Goal: Ask a question: Seek information or help from site administrators or community

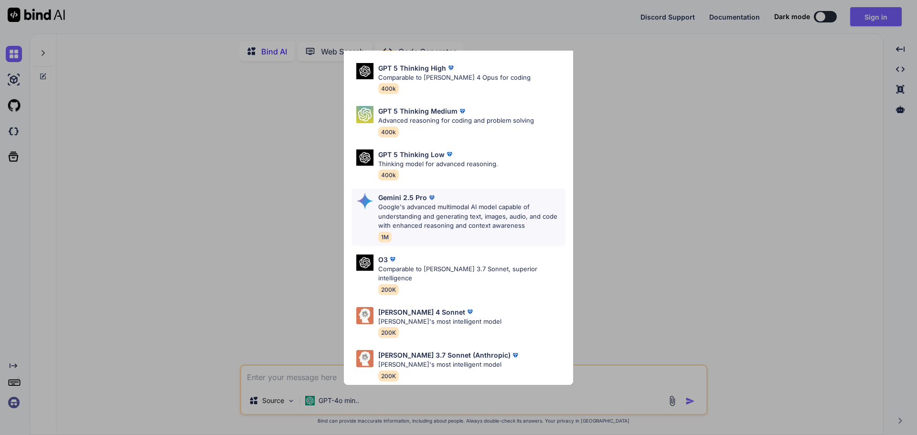
scroll to position [133, 0]
click at [450, 219] on div "Gemini 2.5 Pro Google's advanced multimodal AI model capable of understanding a…" at bounding box center [471, 218] width 187 height 50
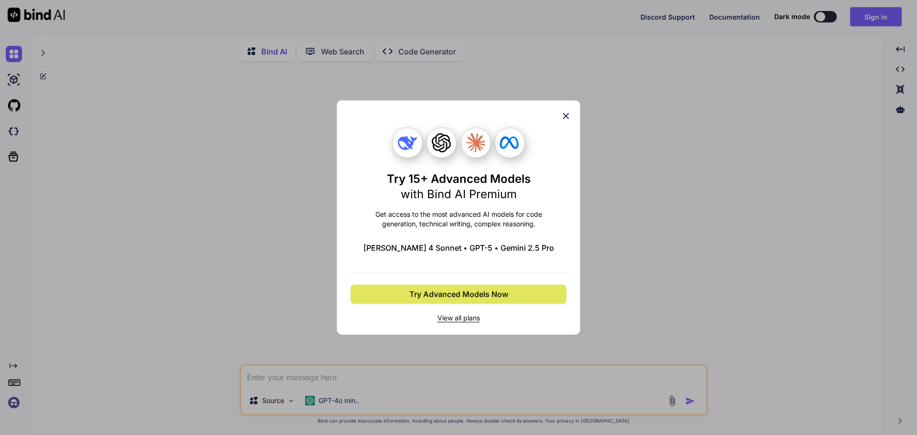
click at [474, 300] on span "Try Advanced Models Now" at bounding box center [458, 294] width 99 height 11
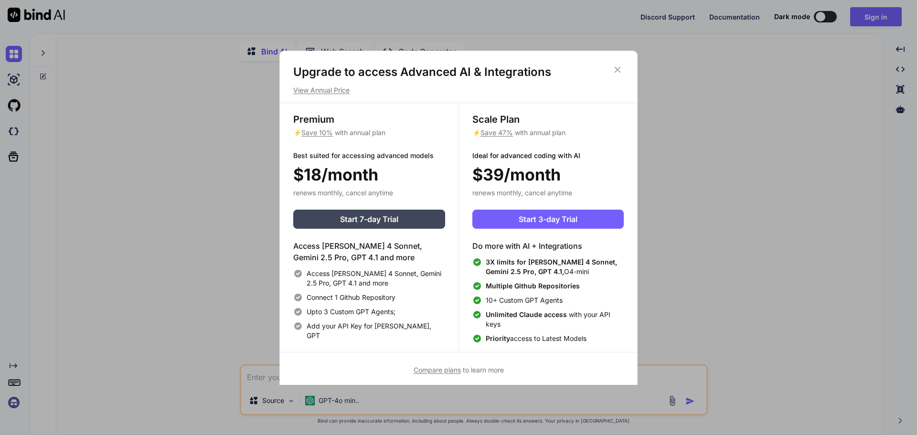
click at [616, 73] on icon at bounding box center [618, 69] width 6 height 6
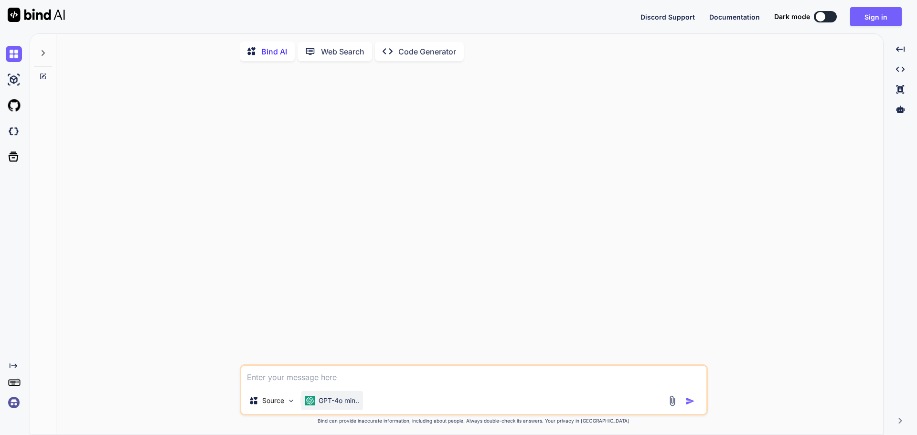
click at [359, 405] on p "GPT-4o min.." at bounding box center [339, 401] width 41 height 10
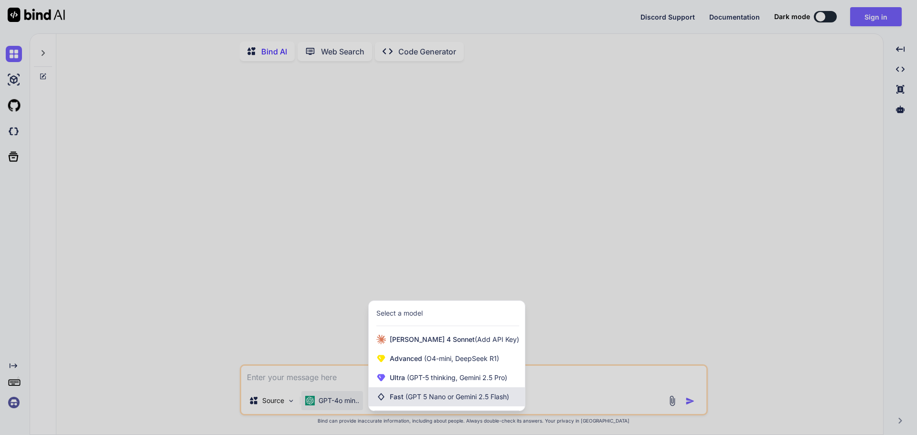
click at [395, 407] on div "Fast (GPT 5 Nano or Gemini 2.5 Flash)" at bounding box center [447, 396] width 156 height 19
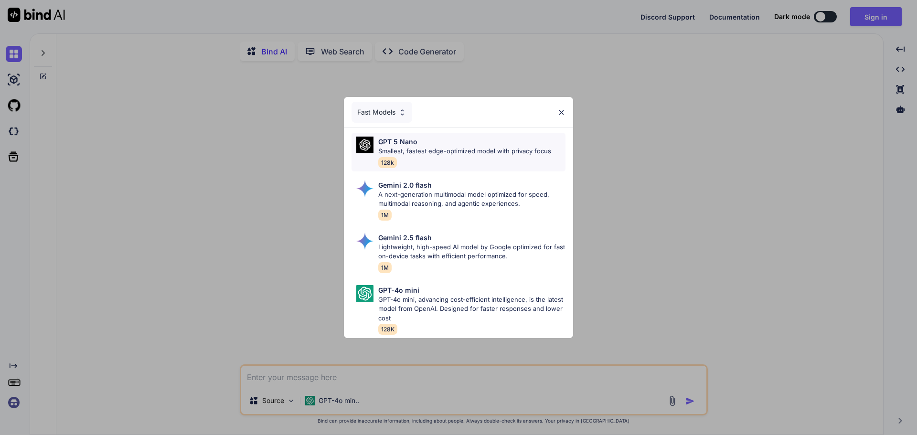
click at [446, 157] on div "GPT 5 Nano Smallest, fastest edge-optimized model with privacy focus 128k" at bounding box center [464, 152] width 173 height 31
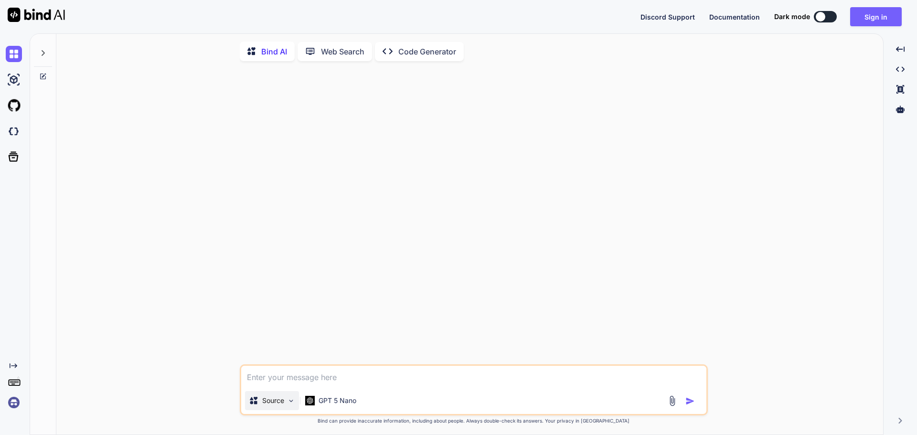
click at [295, 405] on img at bounding box center [291, 401] width 8 height 8
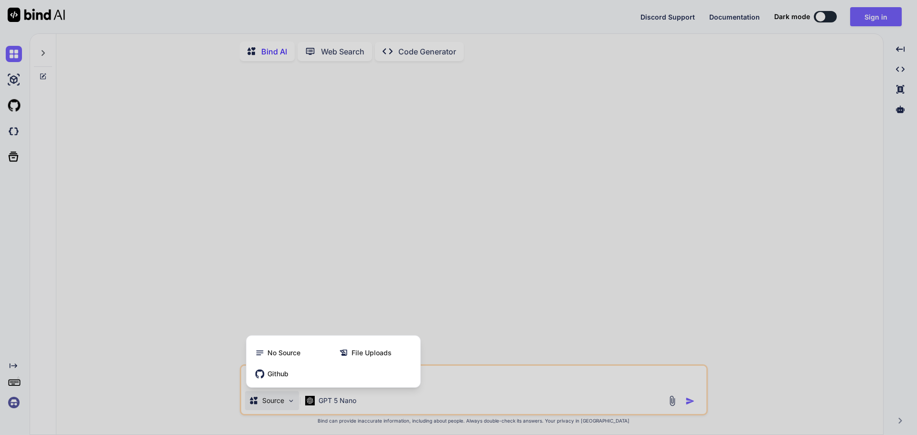
click at [297, 408] on div at bounding box center [458, 217] width 917 height 435
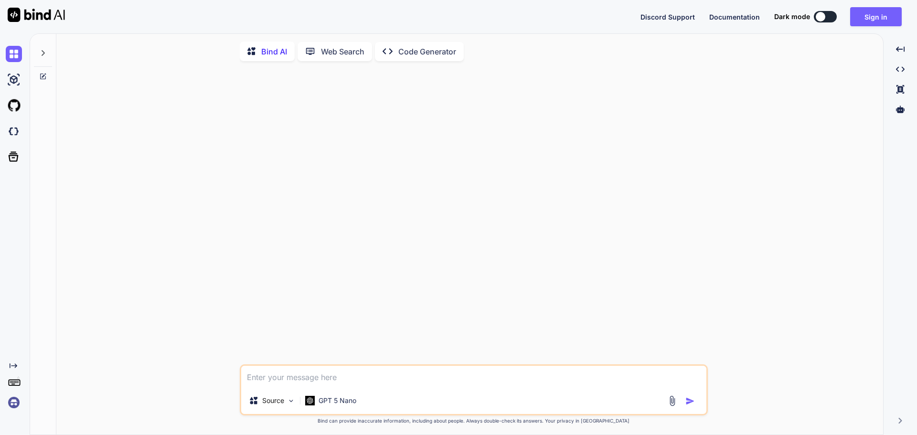
click at [360, 57] on p "Web Search" at bounding box center [342, 51] width 43 height 11
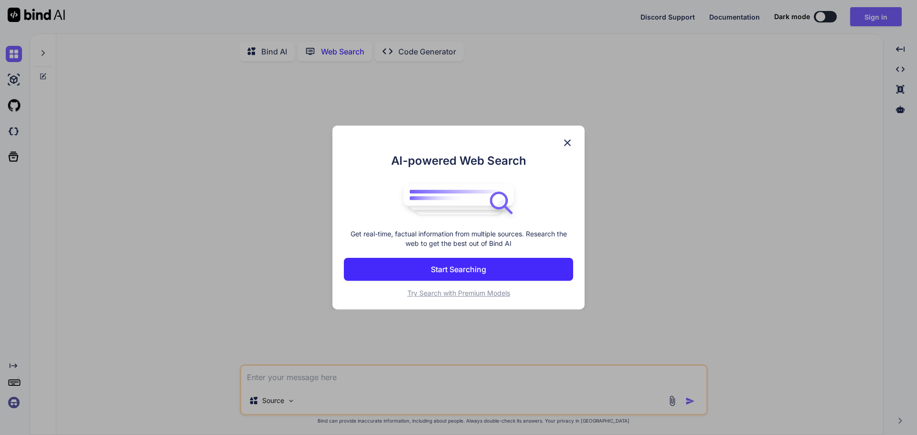
scroll to position [5, 0]
click at [482, 274] on p "Start Searching" at bounding box center [458, 269] width 55 height 11
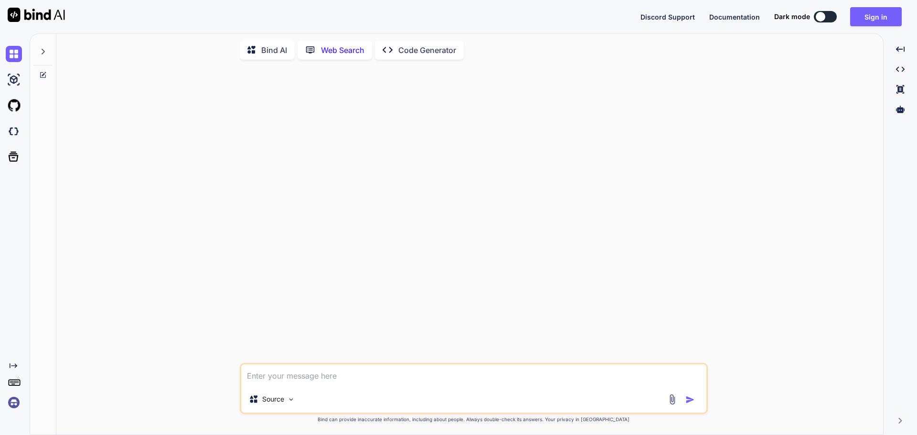
click at [814, 15] on button at bounding box center [825, 16] width 23 height 11
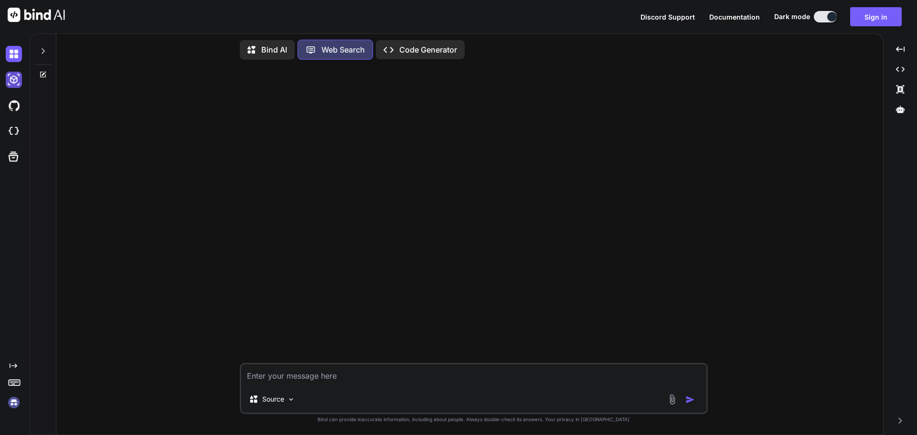
click at [16, 88] on img at bounding box center [14, 80] width 16 height 16
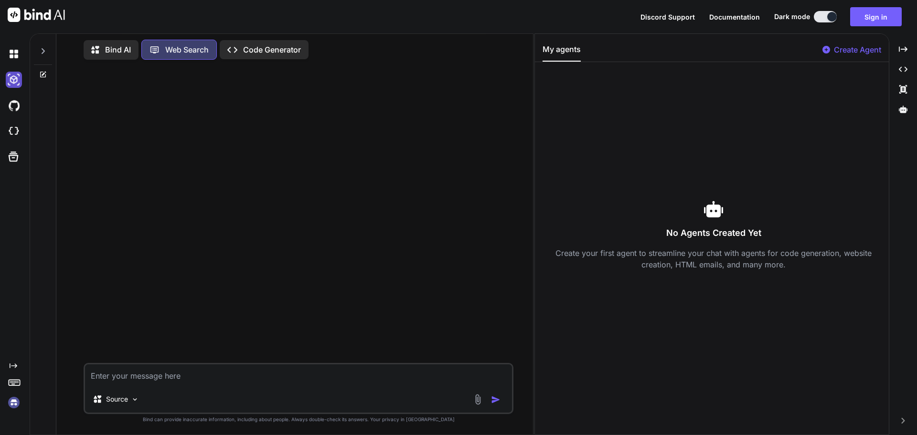
scroll to position [13, 0]
click at [834, 54] on p "Create Agent" at bounding box center [857, 49] width 47 height 11
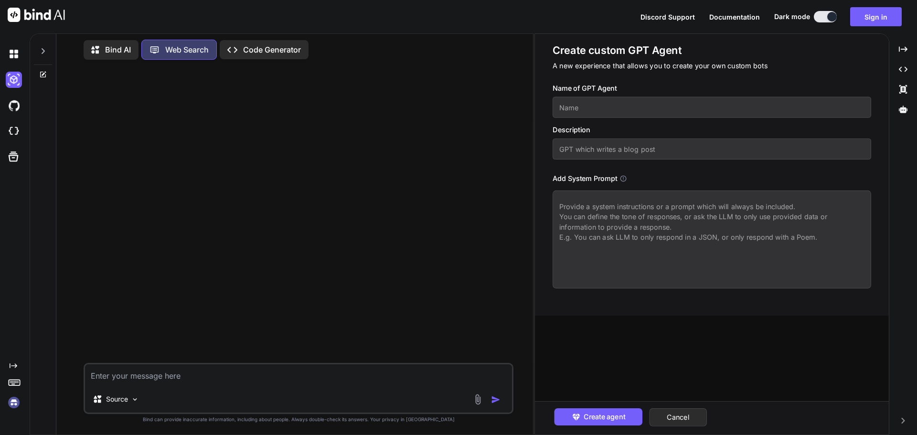
click at [668, 118] on input "text" at bounding box center [712, 107] width 319 height 21
type textarea "x"
type input "D"
type textarea "x"
type input "DE"
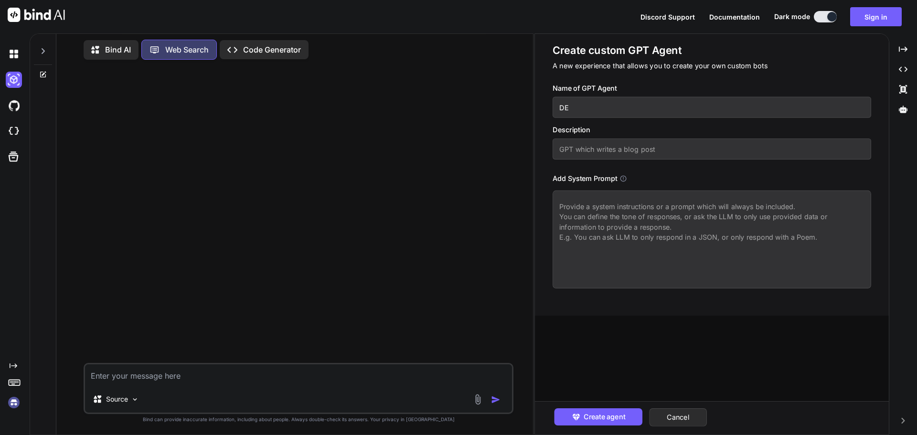
type textarea "x"
type input "DEE"
click at [694, 160] on input "text" at bounding box center [712, 149] width 319 height 21
type textarea "x"
type input "R"
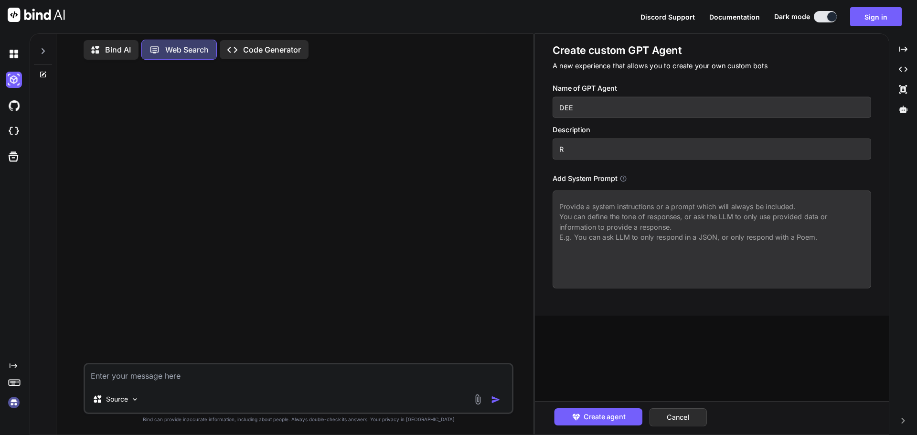
type textarea "x"
type input "RE"
type textarea "x"
type input "RES"
type textarea "x"
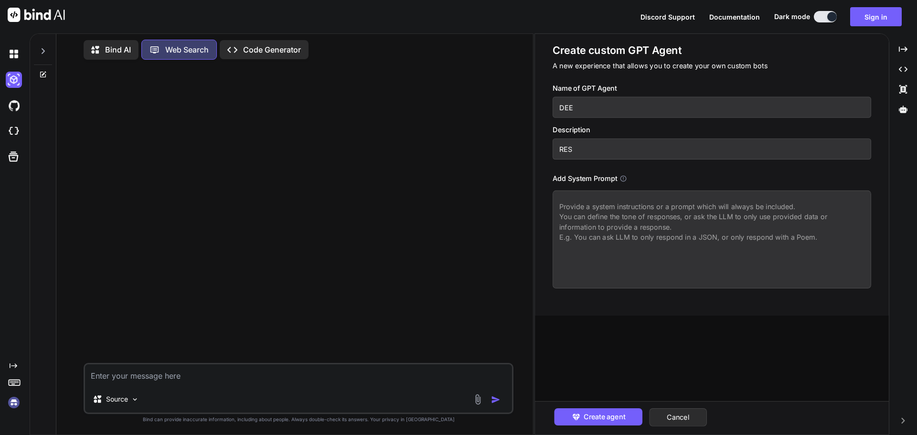
type input "RESE"
type textarea "x"
type input "[PERSON_NAME]"
type textarea "x"
type input "RESE"
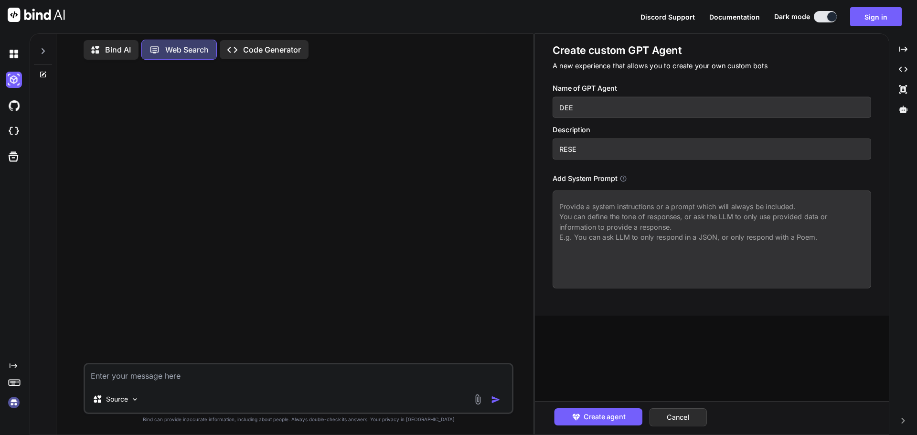
type textarea "x"
type input "RESEA"
type textarea "x"
type input "RESEAR"
type textarea "x"
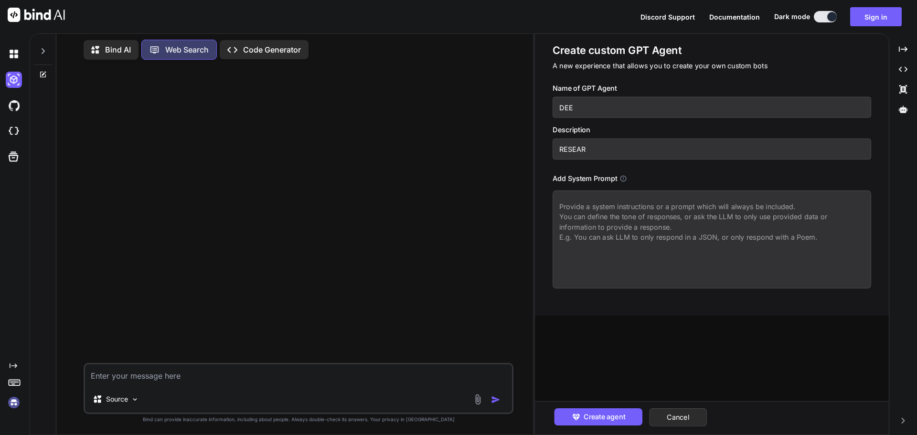
type input "RESEARC"
type textarea "x"
type input "RESEARCH"
click at [667, 250] on textarea at bounding box center [712, 240] width 319 height 98
type textarea "x"
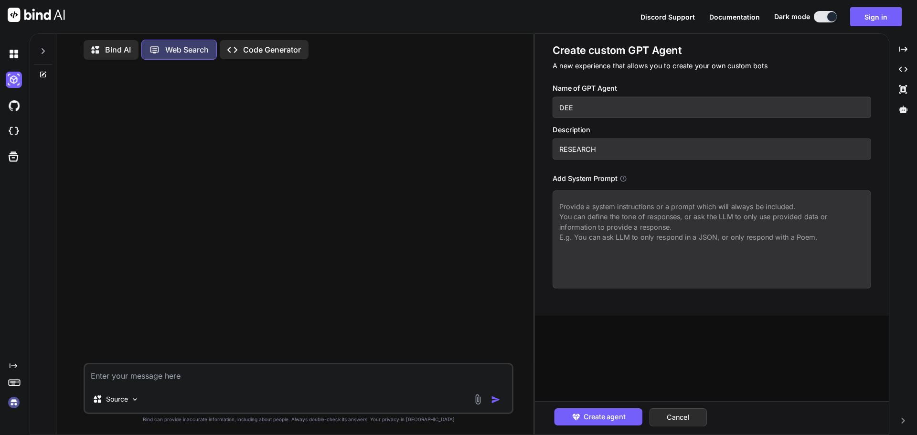
type textarea "Y"
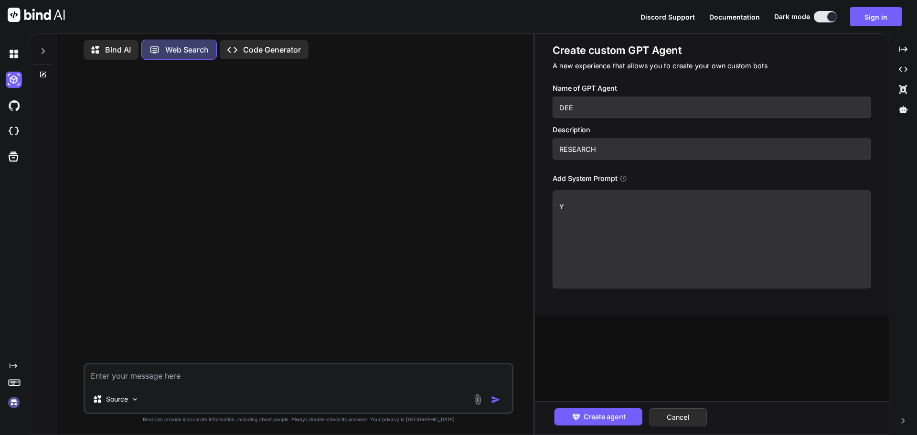
type textarea "x"
type textarea "YO"
type textarea "x"
type textarea "YOU"
type textarea "x"
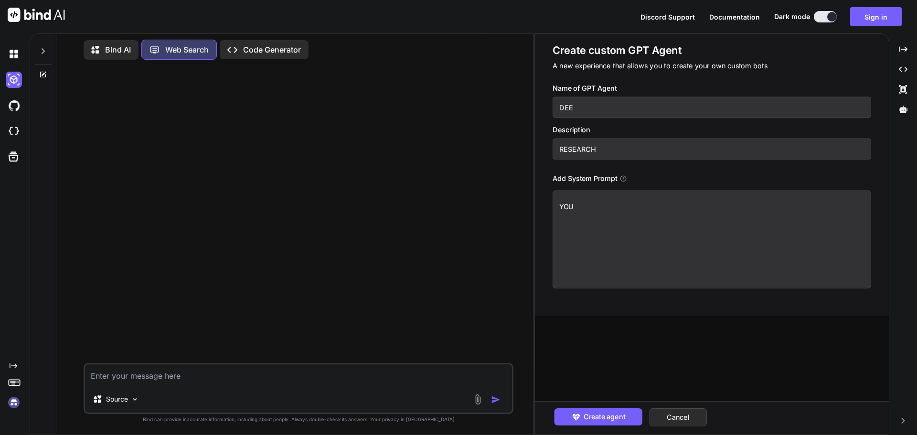
type textarea "YOUR"
type textarea "x"
type textarea "YOUR"
type textarea "x"
type textarea "YOUR J"
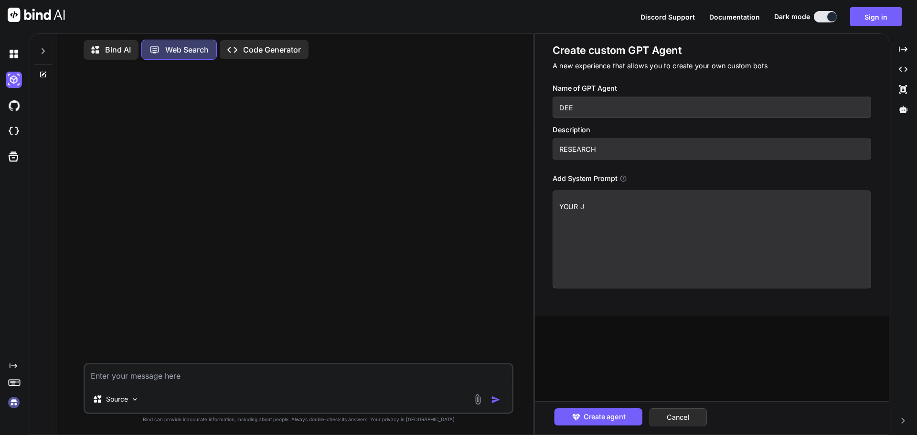
type textarea "x"
type textarea "YOUR JO"
type textarea "x"
type textarea "YOUR JOB"
type textarea "x"
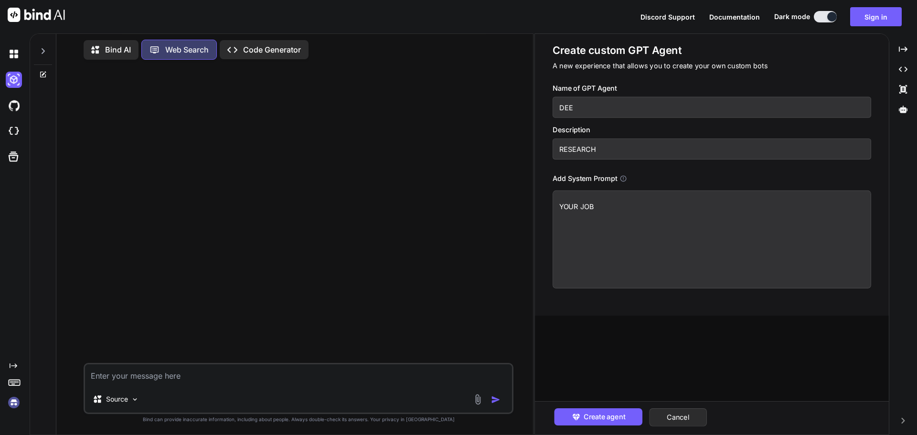
type textarea "YOUR JOB"
type textarea "x"
type textarea "YOUR JOB I"
type textarea "x"
type textarea "YOUR JOB IS"
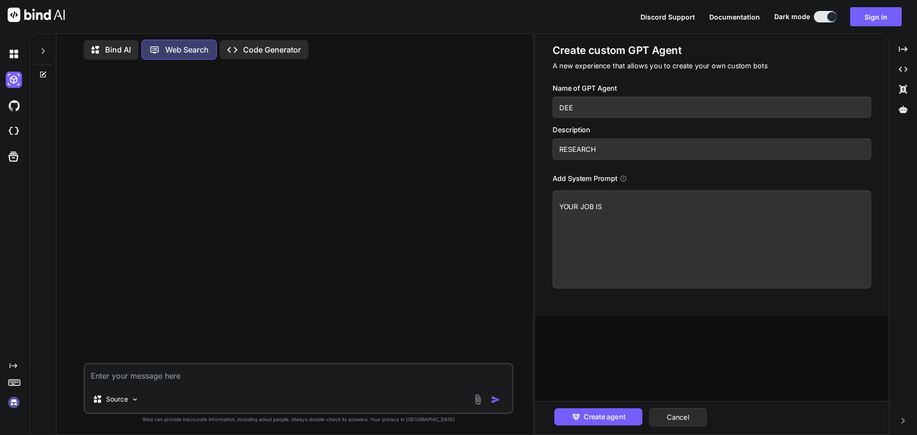
type textarea "x"
type textarea "YOUR JOB IS"
type textarea "x"
type textarea "YOUR JOB IS T"
type textarea "x"
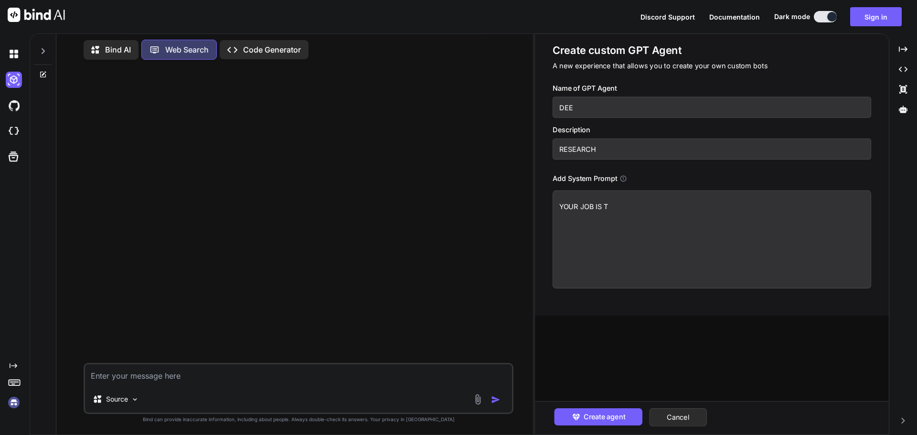
type textarea "YOUR JOB IS TO"
type textarea "x"
type textarea "YOUR JOB IS TO"
type textarea "x"
type textarea "YOUR JOB IS TO S"
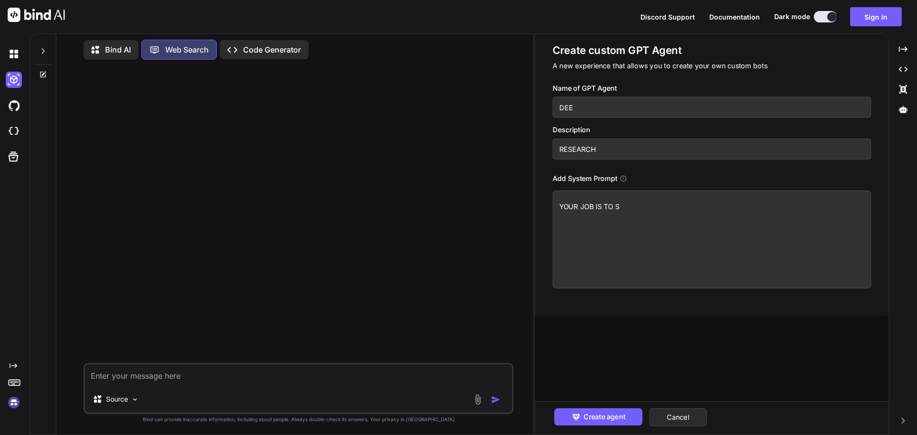
type textarea "x"
type textarea "YOUR JOB IS TO SS"
type textarea "x"
type textarea "YOUR JOB IS TO SSC"
type textarea "x"
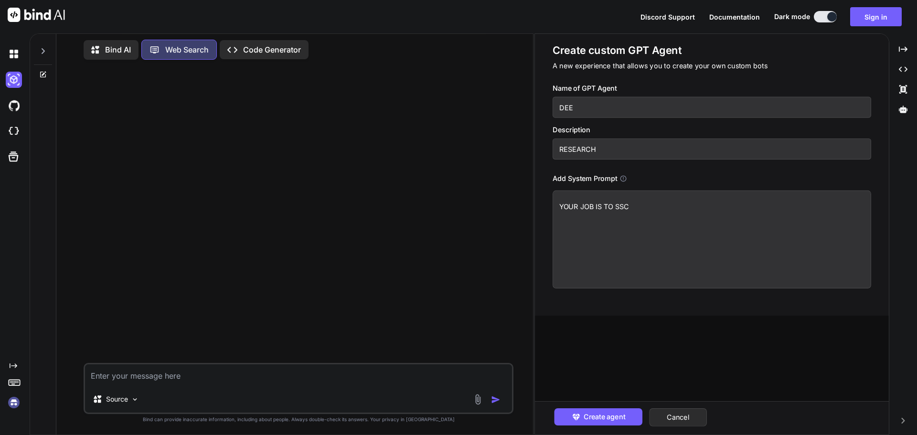
type textarea "YOUR JOB IS TO SSCR"
type textarea "x"
type textarea "YOUR JOB IS TO SSC"
type textarea "x"
type textarea "YOUR JOB IS TO SS"
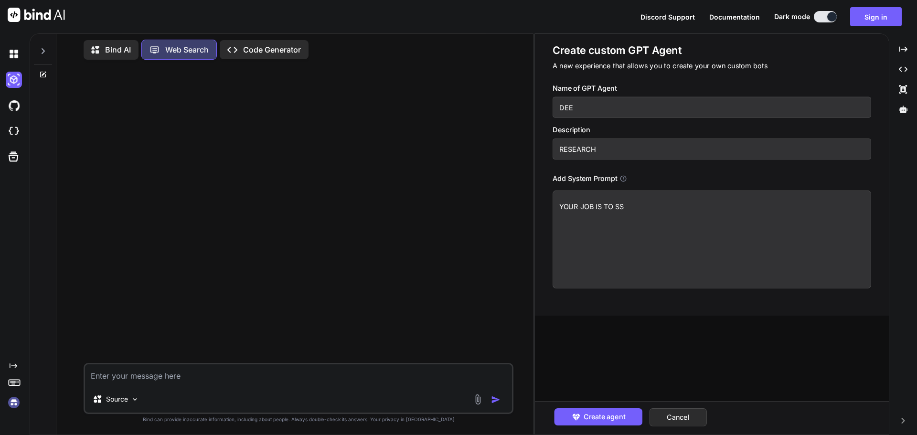
type textarea "x"
type textarea "YOUR JOB IS TO S"
type textarea "x"
type textarea "YOUR JOB IS TO SC"
type textarea "x"
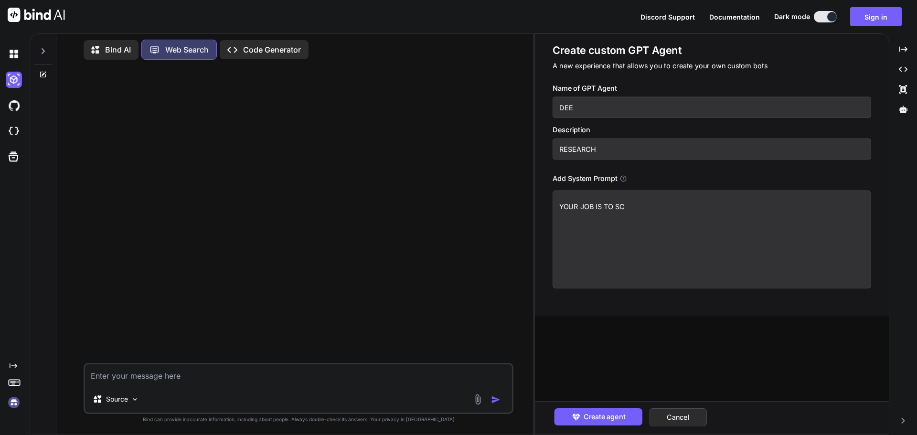
type textarea "YOUR JOB IS TO SCA"
type textarea "x"
type textarea "YOUR JOB IS TO SC"
type textarea "x"
type textarea "YOUR JOB IS TO SCR"
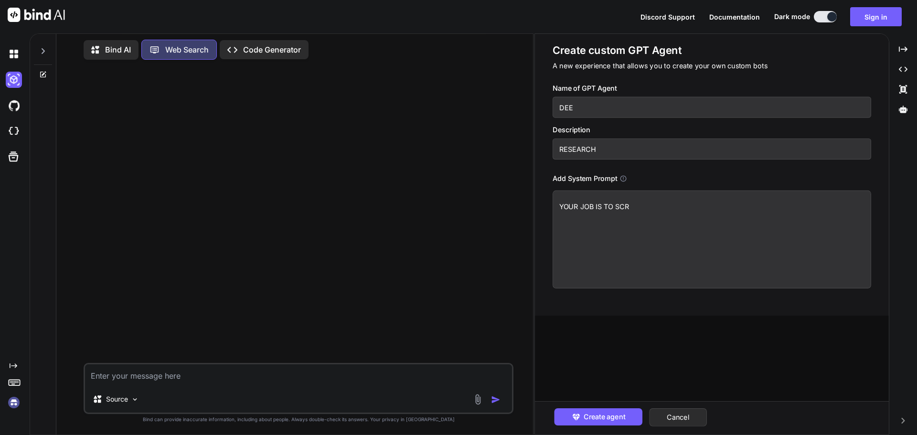
type textarea "x"
type textarea "YOUR JOB IS TO SCRA"
type textarea "x"
type textarea "YOUR JOB IS TO SCRAP"
type textarea "x"
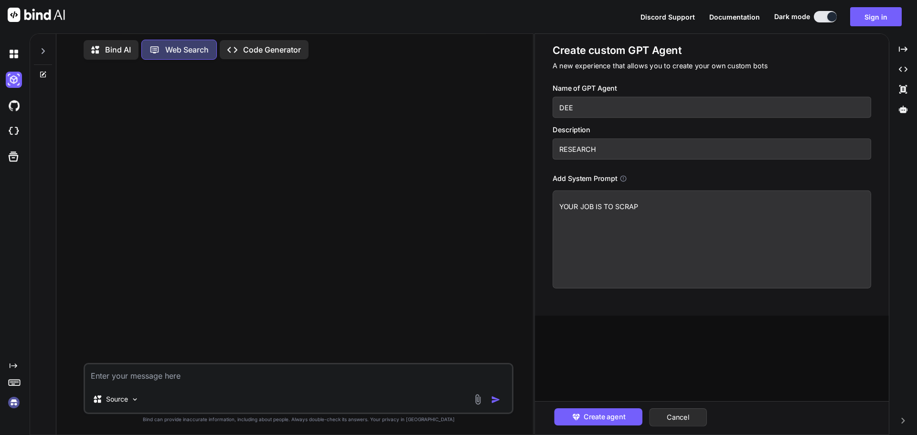
type textarea "YOUR JOB IS TO SCRAPE"
type textarea "x"
type textarea "YOUR JOB IS TO SCRAPEA"
type textarea "x"
type textarea "YOUR JOB IS TO SCRAPE"
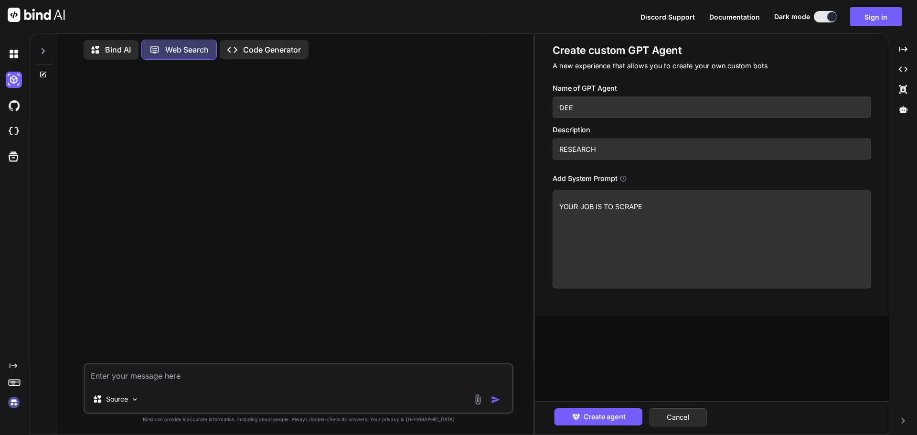
type textarea "x"
type textarea "YOUR JOB IS TO SCRAPE"
type textarea "x"
type textarea "YOUR JOB IS TO SCRAPE A"
type textarea "x"
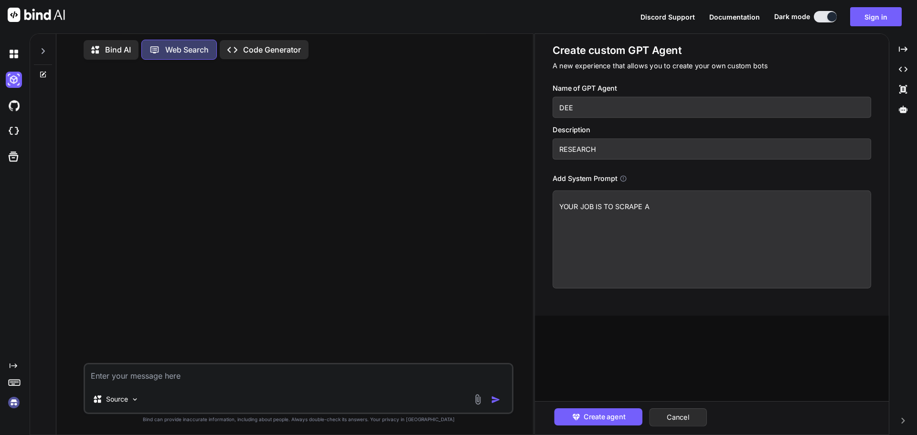
type textarea "YOUR JOB IS TO SCRAPE AS"
type textarea "x"
type textarea "YOUR JOB IS TO SCRAPE AS"
type textarea "x"
type textarea "YOUR JOB IS TO SCRAPE AS M"
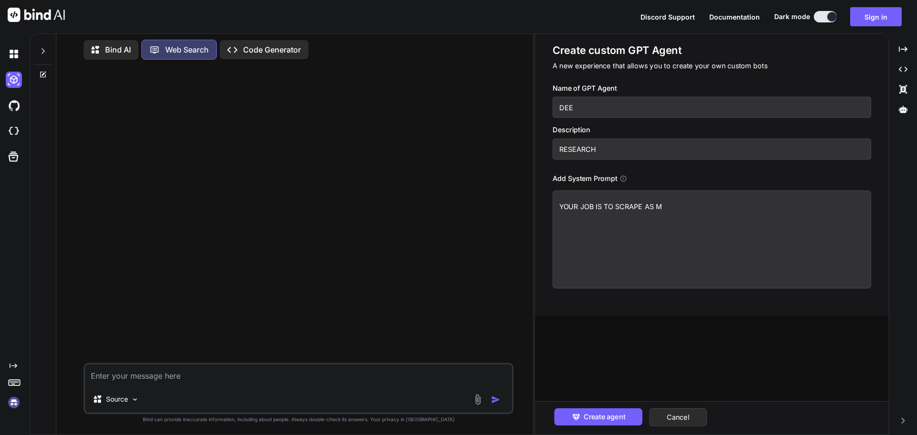
type textarea "x"
type textarea "YOUR JOB IS TO SCRAPE AS MU"
type textarea "x"
type textarea "YOUR JOB IS TO SCRAPE AS MUC"
type textarea "x"
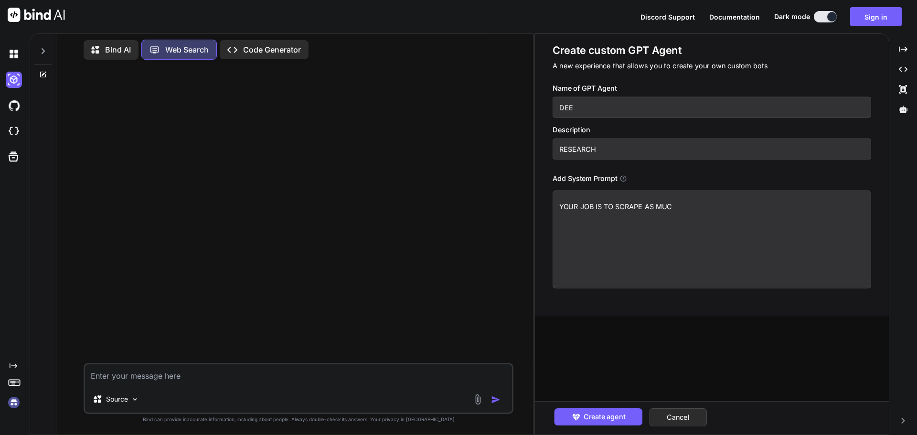
type textarea "YOUR JOB IS TO SCRAPE AS MUCH"
type textarea "x"
type textarea "YOUR JOB IS TO SCRAPE AS MUCH"
type textarea "x"
type textarea "YOUR JOB IS TO SCRAPE AS MUCH D"
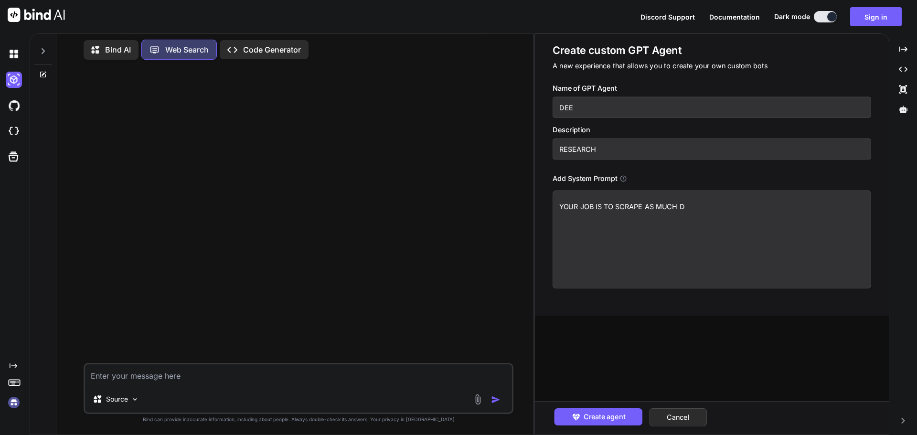
type textarea "x"
type textarea "YOUR JOB IS TO SCRAPE AS MUCH DA"
type textarea "x"
type textarea "YOUR JOB IS TO SCRAPE AS MUCH DAT"
type textarea "x"
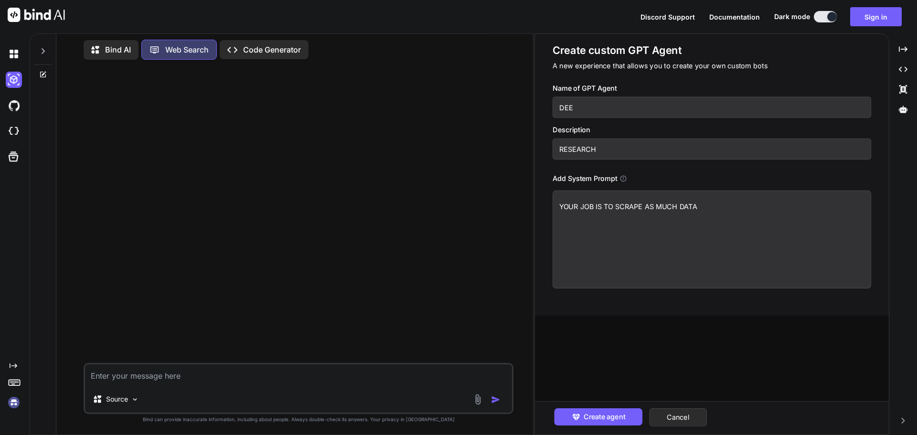
type textarea "YOUR JOB IS TO SCRAPE AS MUCH DATA"
type textarea "x"
type textarea "YOUR JOB IS TO SCRAPE AS MUCH DATA T"
type textarea "x"
type textarea "YOUR JOB IS TO SCRAPE AS MUCH DATA TH"
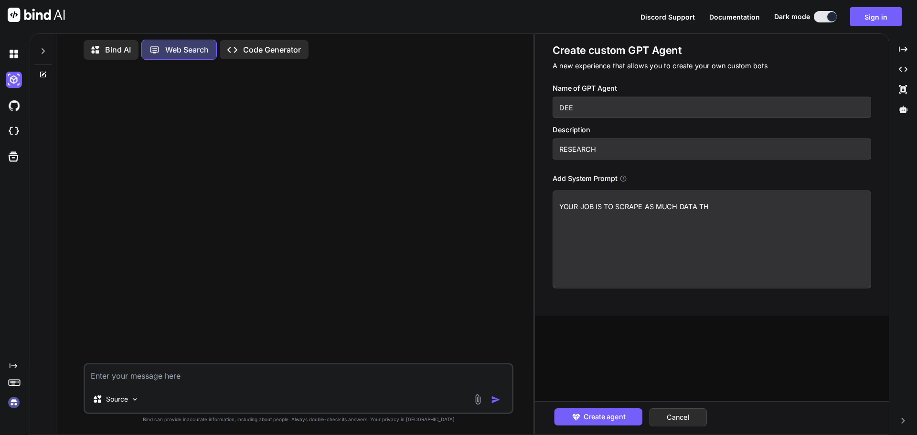
type textarea "x"
type textarea "YOUR JOB IS TO SCRAPE AS MUCH DATA THA"
type textarea "x"
type textarea "YOUR JOB IS TO SCRAPE AS MUCH DATA THAT"
type textarea "x"
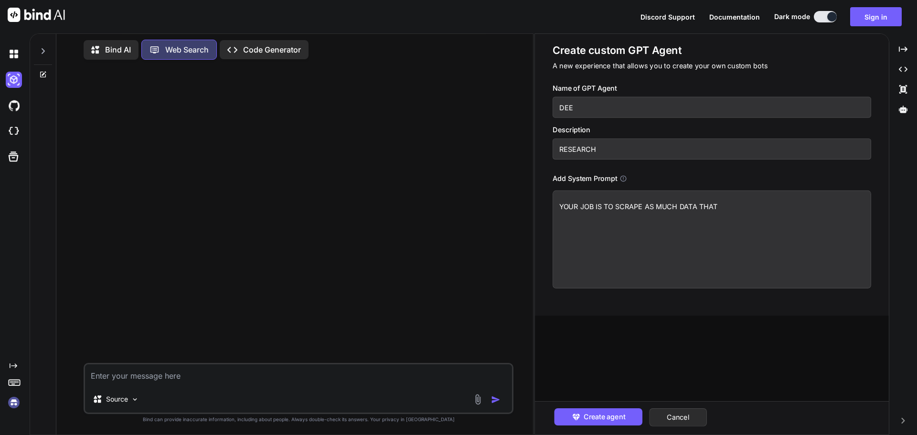
type textarea "YOUR JOB IS TO SCRAPE AS MUCH DATA THAT"
type textarea "x"
type textarea "YOUR JOB IS TO SCRAPE AS MUCH DATA THAT Y"
type textarea "x"
type textarea "YOUR JOB IS TO SCRAPE AS MUCH DATA THAT YO"
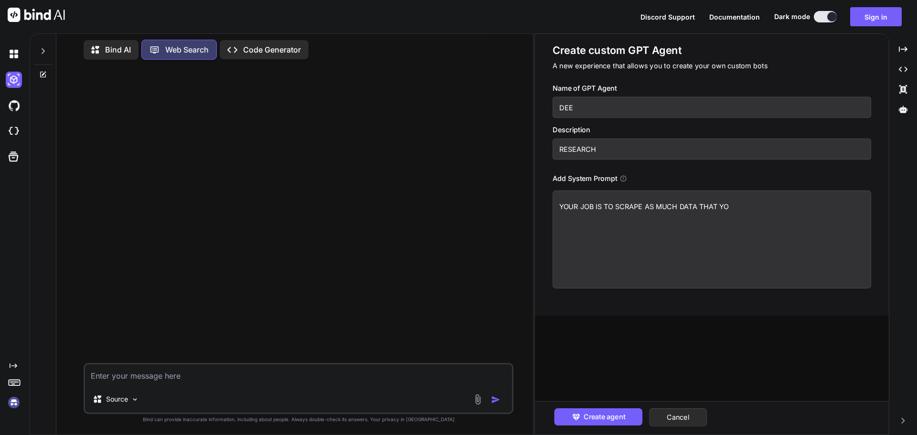
type textarea "x"
type textarea "YOUR JOB IS TO SCRAPE AS MUCH DATA THAT YOU"
type textarea "x"
type textarea "YOUR JOB IS TO SCRAPE AS MUCH DATA THAT YOU"
type textarea "x"
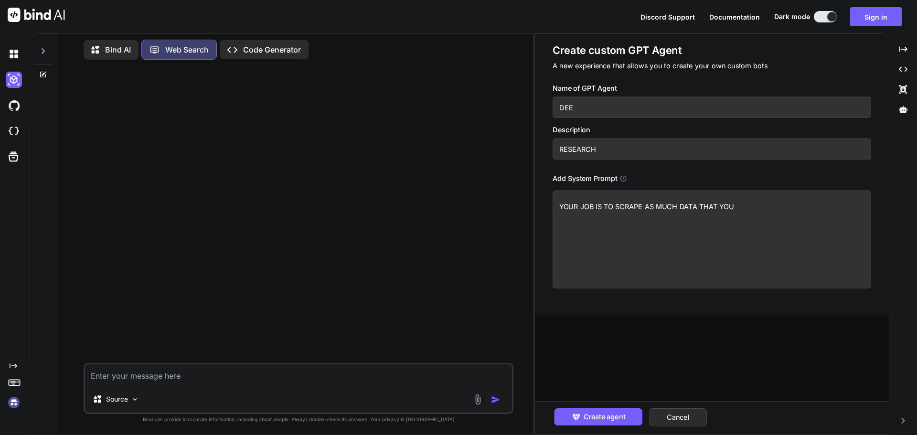
type textarea "YOUR JOB IS TO SCRAPE AS MUCH DATA THAT YOU C"
type textarea "x"
type textarea "YOUR JOB IS TO SCRAPE AS MUCH DATA THAT YOU CA"
type textarea "x"
type textarea "YOUR JOB IS TO SCRAPE AS MUCH DATA THAT YOU CAN"
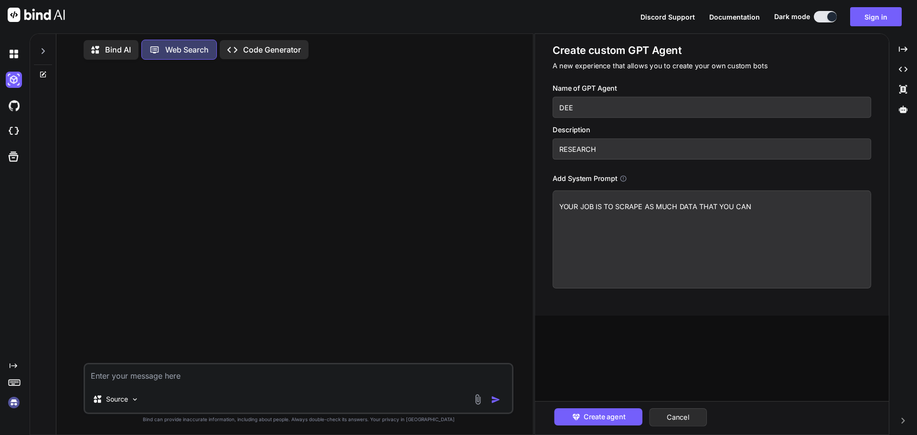
type textarea "x"
type textarea "YOUR JOB IS TO SCRAPE AS MUCH DATA THAT YOU CAN"
type textarea "x"
type textarea "YOUR JOB IS TO SCRAPE AS MUCH DATA THAT YOU CAN I"
type textarea "x"
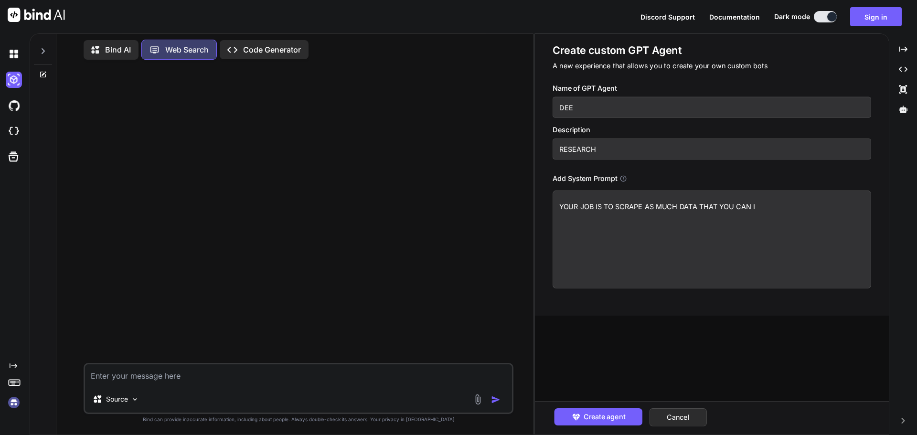
type textarea "YOUR JOB IS TO SCRAPE AS MUCH DATA THAT YOU CAN IN"
type textarea "x"
type textarea "YOUR JOB IS TO SCRAPE AS MUCH DATA THAT YOU CAN IN"
type textarea "x"
type textarea "YOUR JOB IS TO SCRAPE AS MUCH DATA THAT YOU CAN IN O"
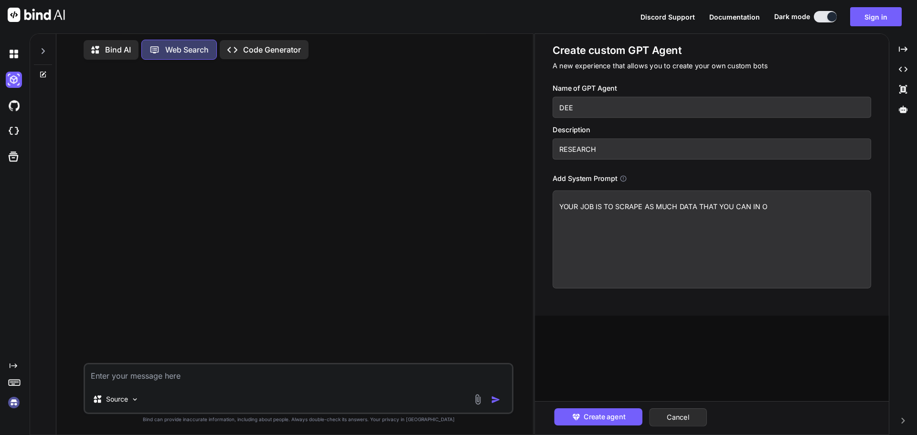
type textarea "x"
type textarea "YOUR JOB IS TO SCRAPE AS MUCH DATA THAT YOU CAN IN OR"
type textarea "x"
type textarea "YOUR JOB IS TO SCRAPE AS MUCH DATA THAT YOU CAN IN ORD"
type textarea "x"
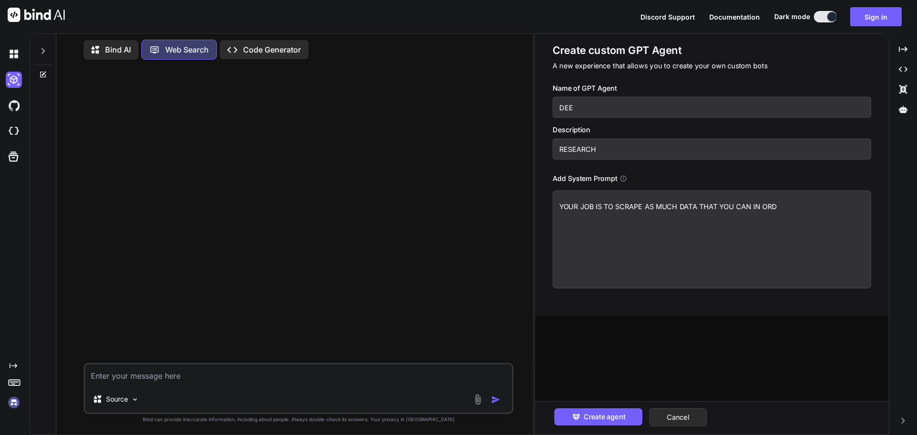
type textarea "YOUR JOB IS TO SCRAPE AS MUCH DATA THAT YOU CAN IN ORDE"
type textarea "x"
type textarea "YOUR JOB IS TO SCRAPE AS MUCH DATA THAT YOU CAN IN ORDER"
type textarea "x"
type textarea "YOUR JOB IS TO SCRAPE AS MUCH DATA THAT YOU CAN IN ORDER"
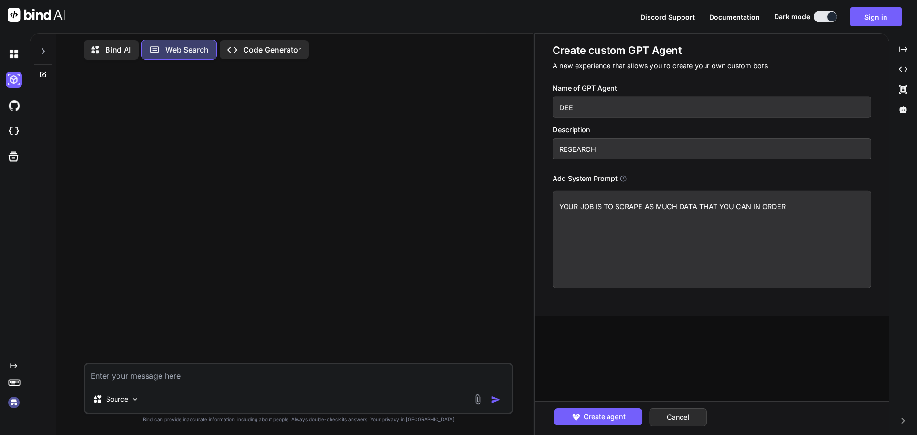
type textarea "x"
type textarea "YOUR JOB IS TO SCRAPE AS MUCH DATA THAT YOU CAN IN ORDER T"
type textarea "x"
type textarea "YOUR JOB IS TO SCRAPE AS MUCH DATA THAT YOU CAN IN ORDER TO"
type textarea "x"
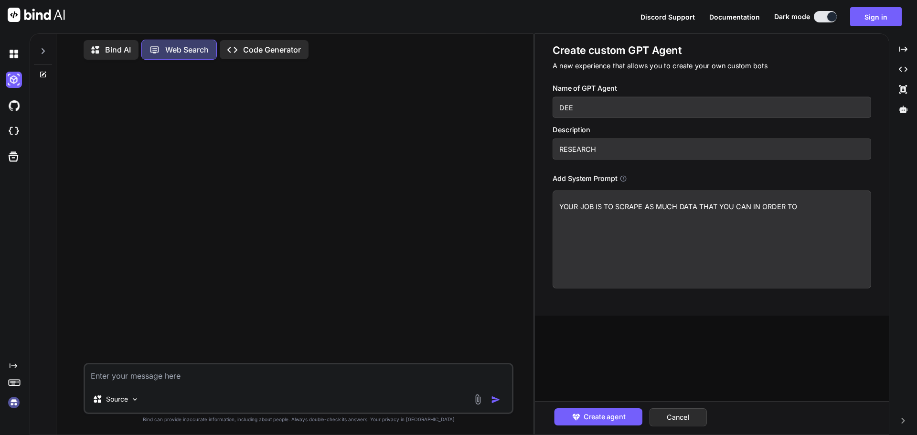
type textarea "YOUR JOB IS TO SCRAPE AS MUCH DATA THAT YOU CAN IN ORDER TO"
type textarea "x"
type textarea "YOUR JOB IS TO SCRAPE AS MUCH DATA THAT YOU CAN IN ORDER TO DE"
type textarea "x"
type textarea "YOUR JOB IS TO SCRAPE AS MUCH DATA THAT YOU CAN IN ORDER TO DET"
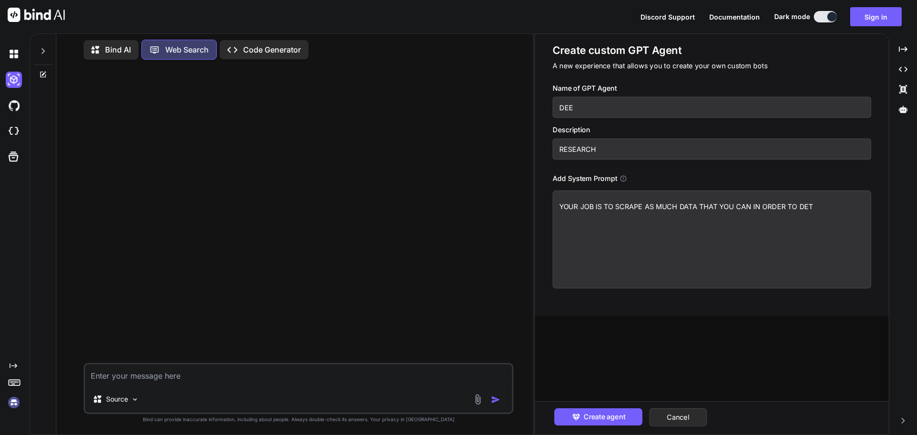
type textarea "x"
type textarea "YOUR JOB IS TO SCRAPE AS MUCH DATA THAT YOU CAN IN ORDER TO DETE"
type textarea "x"
type textarea "YOUR JOB IS TO SCRAPE AS MUCH DATA THAT YOU CAN IN ORDER TO DETER"
type textarea "x"
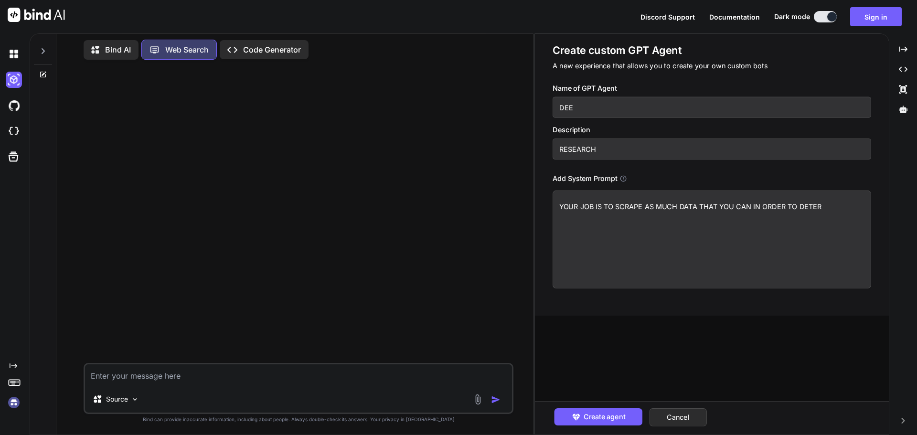
type textarea "YOUR JOB IS TO SCRAPE AS MUCH DATA THAT YOU CAN IN ORDER TO DETERM"
type textarea "x"
type textarea "YOUR JOB IS TO SCRAPE AS MUCH DATA THAT YOU CAN IN ORDER TO DETERMI"
type textarea "x"
type textarea "YOUR JOB IS TO SCRAPE AS MUCH DATA THAT YOU CAN IN ORDER TO DETERMIN"
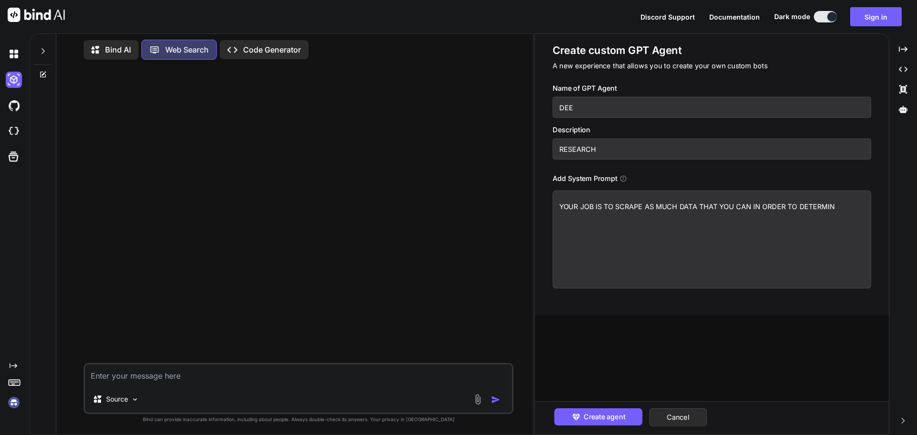
type textarea "x"
type textarea "YOUR JOB IS TO SCRAPE AS MUCH DATA THAT YOU CAN IN ORDER TO DETERMINE"
type textarea "x"
type textarea "YOUR JOB IS TO SCRAPE AS MUCH DATA THAT YOU CAN IN ORDER TO DETERMINE"
type textarea "x"
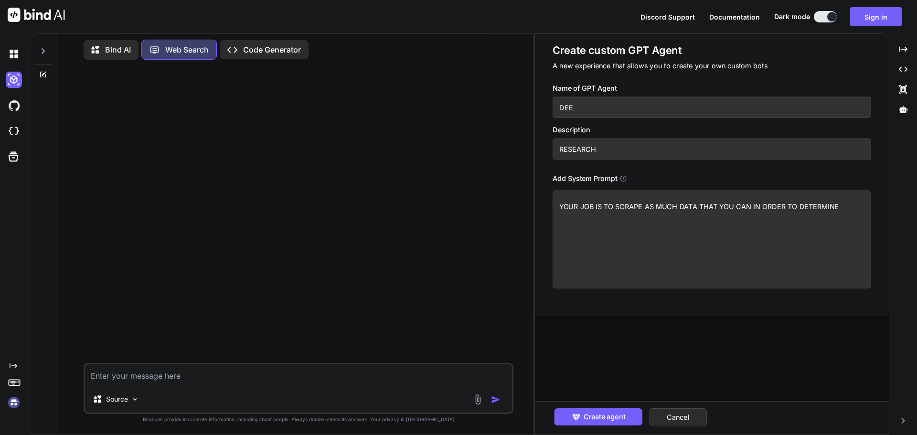
type textarea "YOUR JOB IS TO SCRAPE AS MUCH DATA THAT YOU CAN IN ORDER TO DETERMINE H"
type textarea "x"
type textarea "YOUR JOB IS TO SCRAPE AS MUCH DATA THAT YOU CAN IN ORDER TO DETERMINE"
type textarea "x"
type textarea "YOUR JOB IS TO SCRAPE AS MUCH DATA THAT YOU CAN IN ORDER TO DETERMINE W"
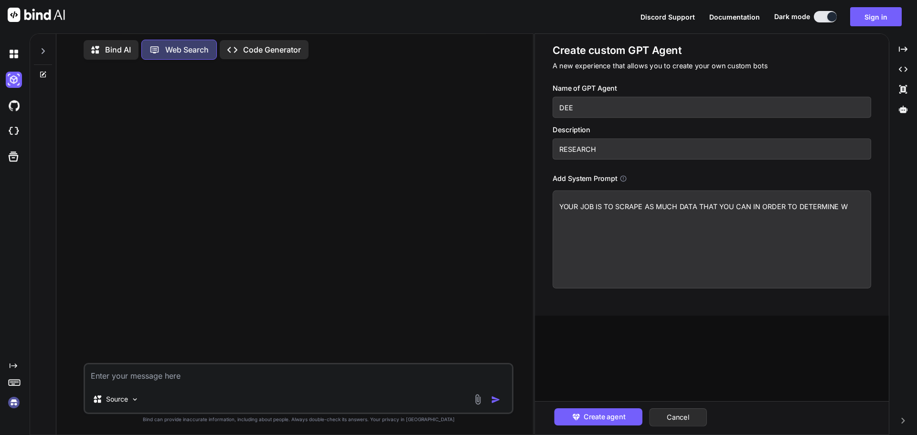
type textarea "x"
type textarea "YOUR JOB IS TO SCRAPE AS MUCH DATA THAT YOU CAN IN ORDER TO DETERMINE WH"
type textarea "x"
type textarea "YOUR JOB IS TO SCRAPE AS MUCH DATA THAT YOU CAN IN ORDER TO DETERMINE WHA"
type textarea "x"
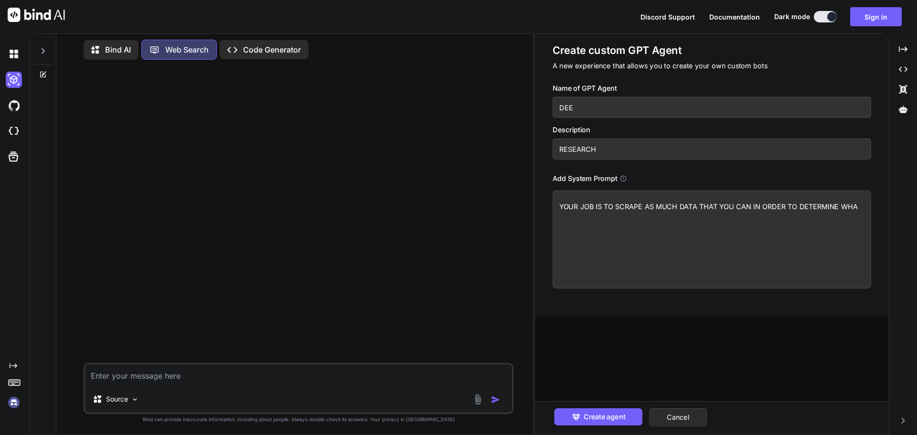
type textarea "YOUR JOB IS TO SCRAPE AS MUCH DATA THAT YOU CAN IN ORDER TO DETERMINE WHAT"
type textarea "x"
type textarea "YOUR JOB IS TO SCRAPE AS MUCH DATA THAT YOU CAN IN ORDER TO DETERMINE WHAT"
type textarea "x"
type textarea "YOUR JOB IS TO SCRAPE AS MUCH DATA THAT YOU CAN IN ORDER TO DETERMINE WHAT T"
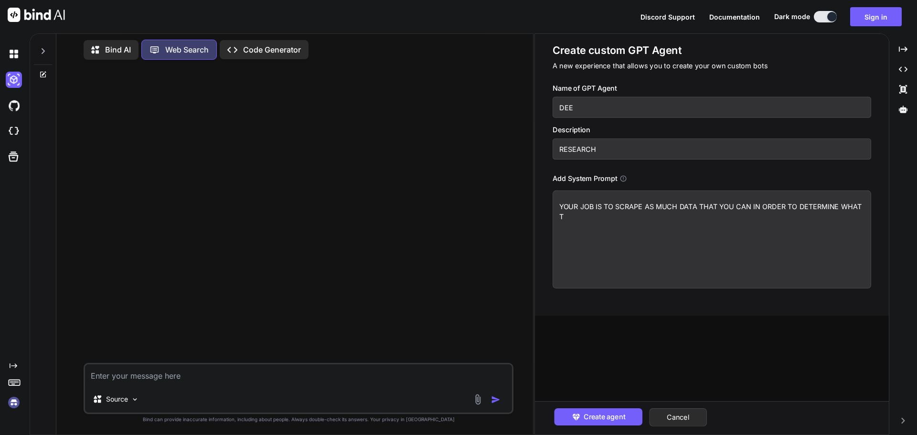
type textarea "x"
type textarea "YOUR JOB IS TO SCRAPE AS MUCH DATA THAT YOU CAN IN ORDER TO DETERMINE WHAT TY"
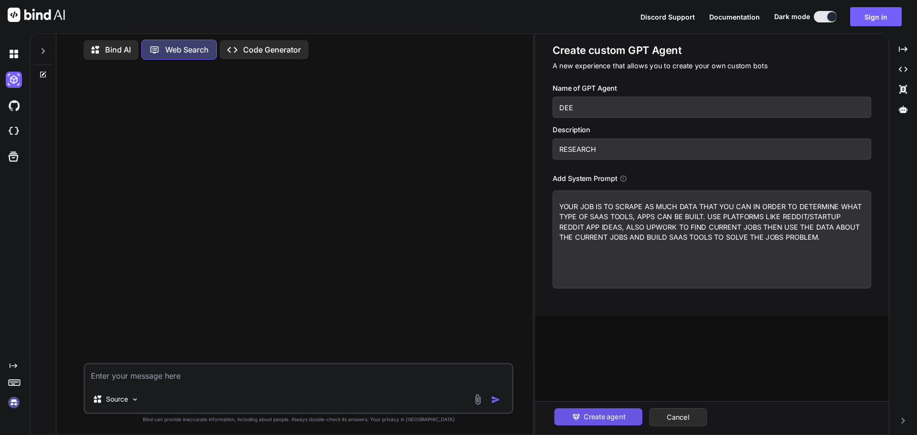
click at [625, 426] on button "Create agent" at bounding box center [598, 417] width 88 height 17
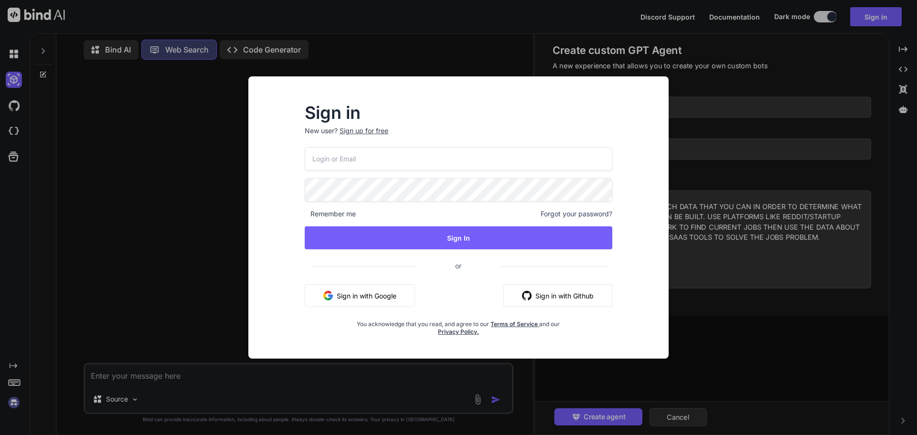
click at [707, 255] on div "Sign in New user? Sign up for free Remember me Forgot your password? Sign In or…" at bounding box center [458, 217] width 917 height 435
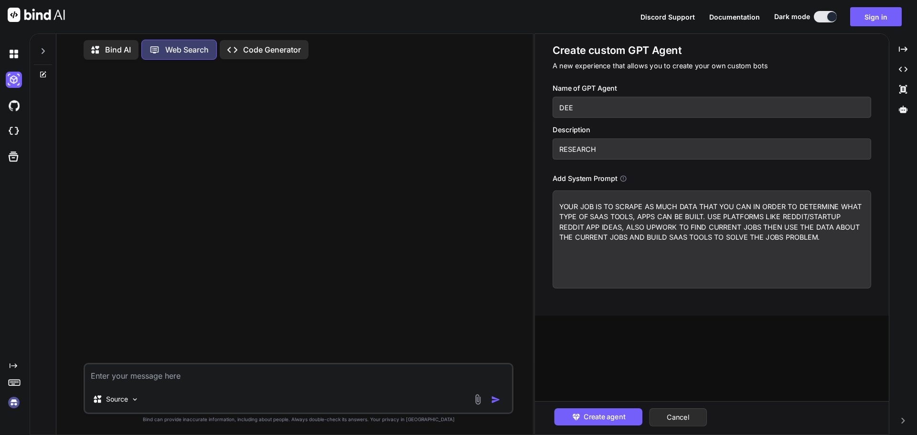
drag, startPoint x: 825, startPoint y: 294, endPoint x: 558, endPoint y: 235, distance: 273.2
click at [558, 235] on textarea "YOUR JOB IS TO SCRAPE AS MUCH DATA THAT YOU CAN IN ORDER TO DETERMINE WHAT TYPE…" at bounding box center [712, 240] width 319 height 98
click at [618, 418] on span "Create agent" at bounding box center [604, 417] width 42 height 11
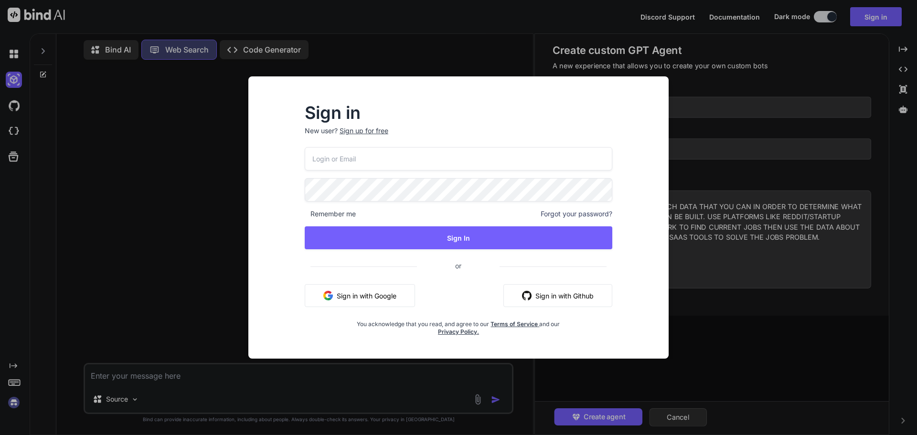
click at [390, 307] on button "Sign in with Google" at bounding box center [360, 295] width 110 height 23
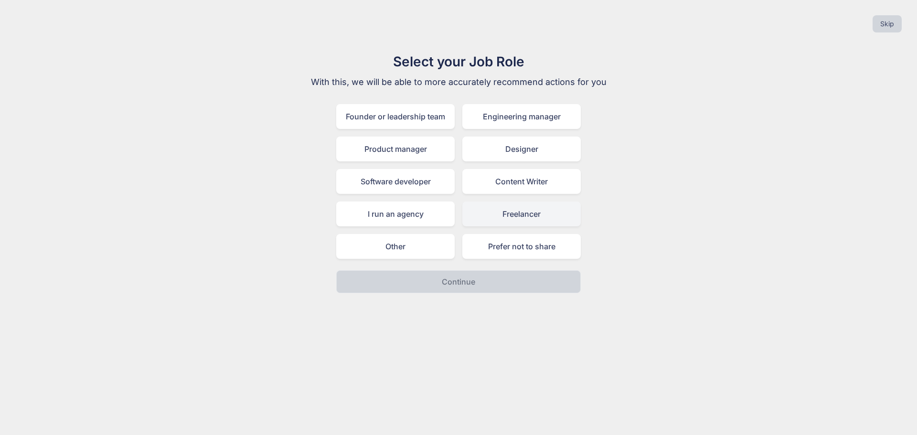
click at [495, 226] on div "Freelancer" at bounding box center [521, 214] width 118 height 25
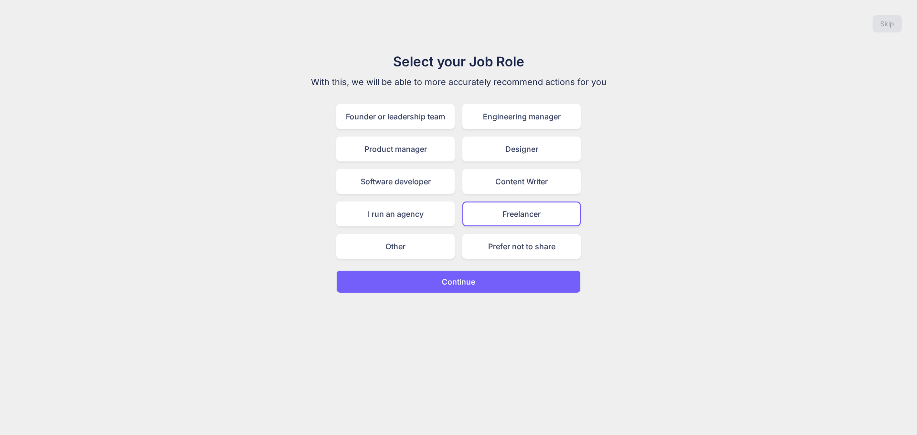
click at [476, 293] on button "Continue" at bounding box center [458, 281] width 245 height 23
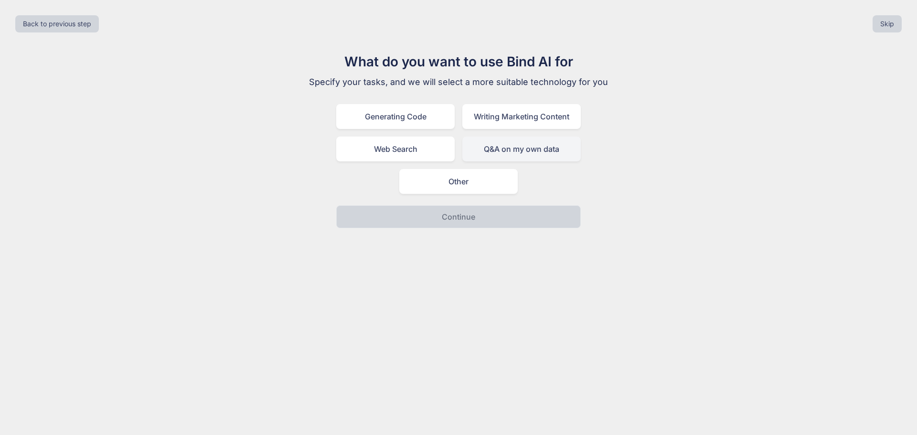
click at [496, 161] on div "Q&A on my own data" at bounding box center [521, 149] width 118 height 25
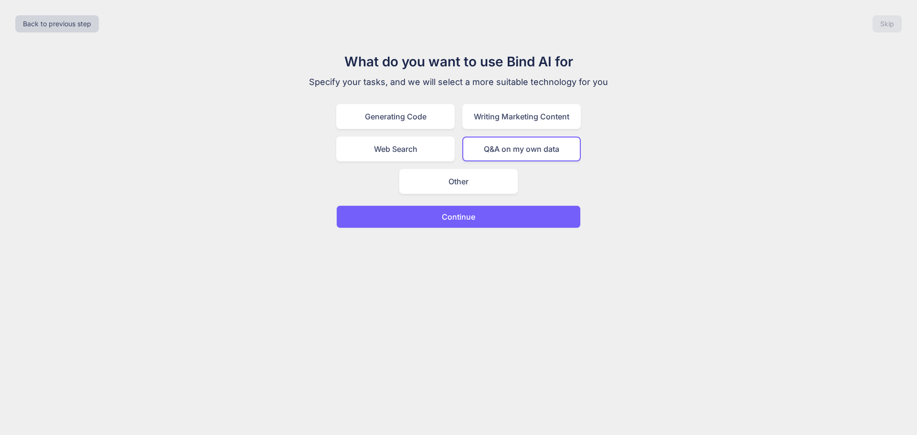
click at [481, 228] on button "Continue" at bounding box center [458, 216] width 245 height 23
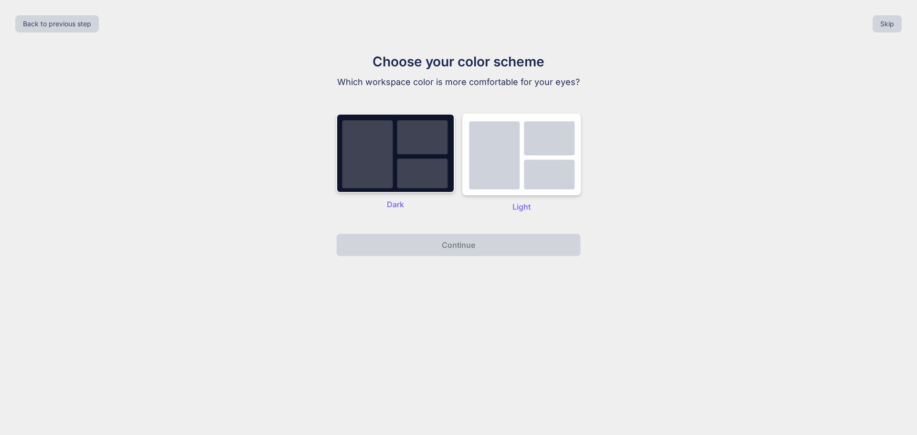
click at [421, 193] on img at bounding box center [395, 153] width 118 height 79
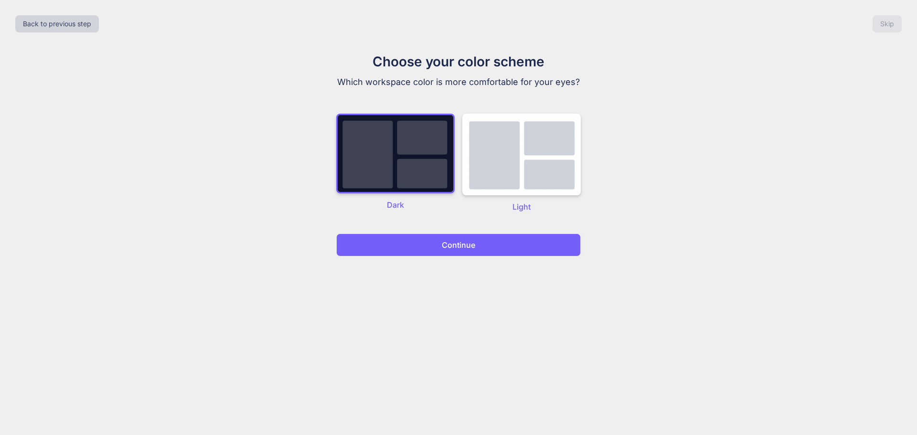
click at [426, 257] on button "Continue" at bounding box center [458, 245] width 245 height 23
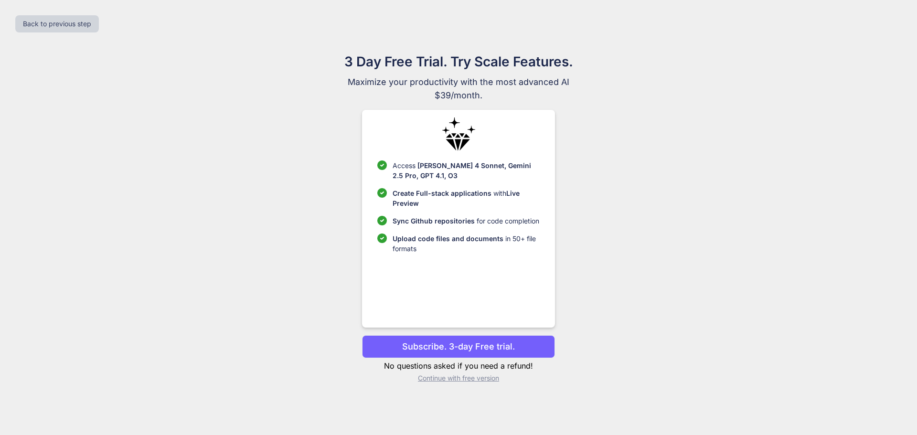
click at [430, 383] on p "Continue with free version" at bounding box center [458, 379] width 193 height 10
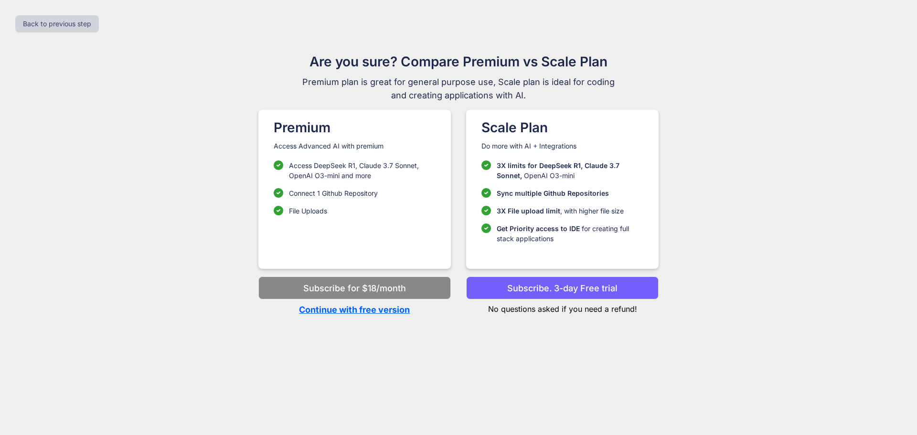
click at [524, 300] on button "Subscribe. 3-day Free trial" at bounding box center [562, 288] width 193 height 23
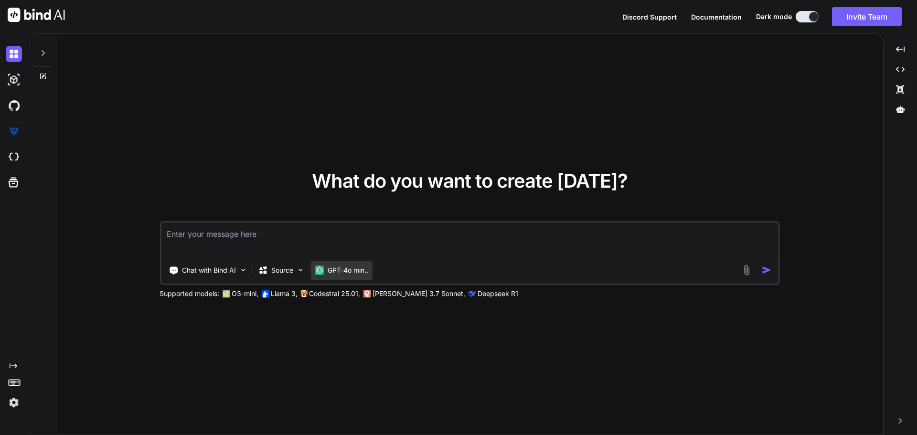
click at [368, 275] on p "GPT-4o min.." at bounding box center [348, 271] width 41 height 10
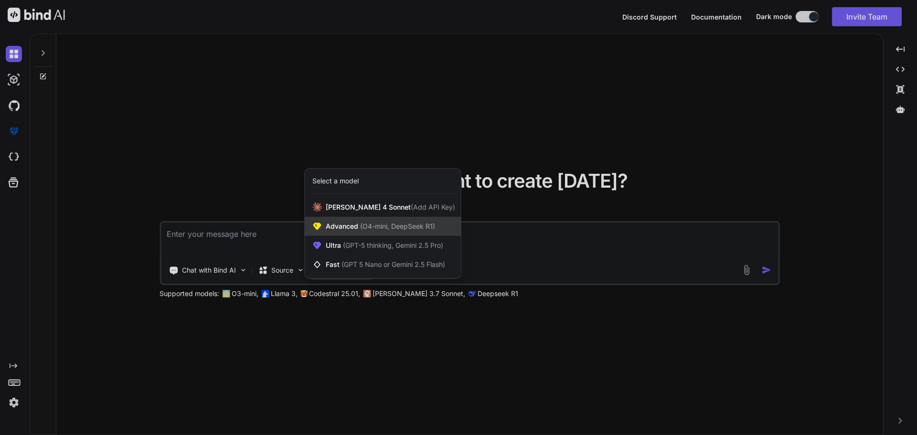
click at [383, 233] on div "Advanced (O4-mini, DeepSeek R1)" at bounding box center [383, 226] width 156 height 19
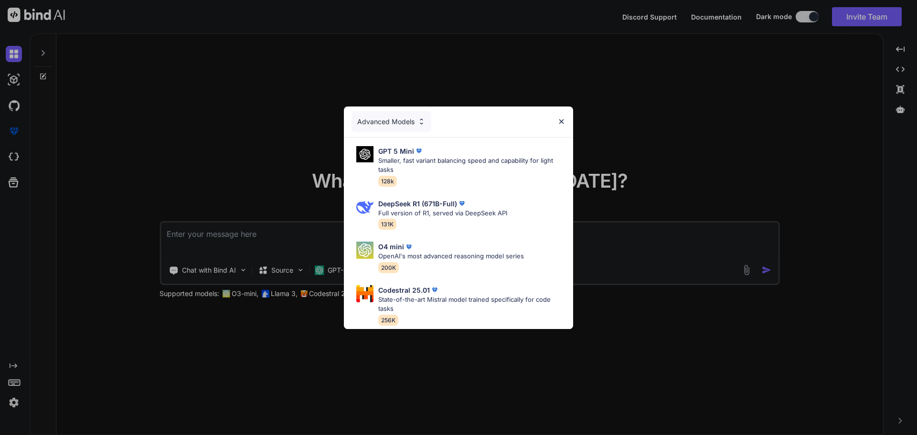
click at [431, 111] on div "Advanced Models" at bounding box center [392, 121] width 80 height 21
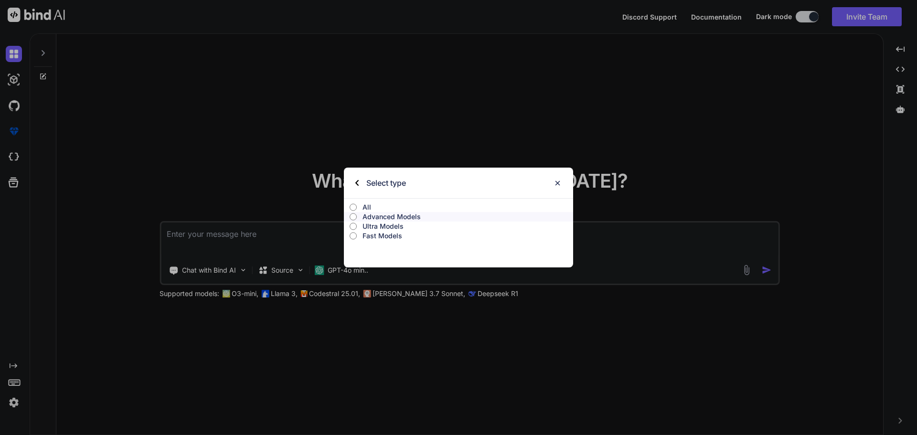
click at [357, 326] on div "Select type All Advanced Models Ultra Models Fast Models" at bounding box center [458, 217] width 917 height 435
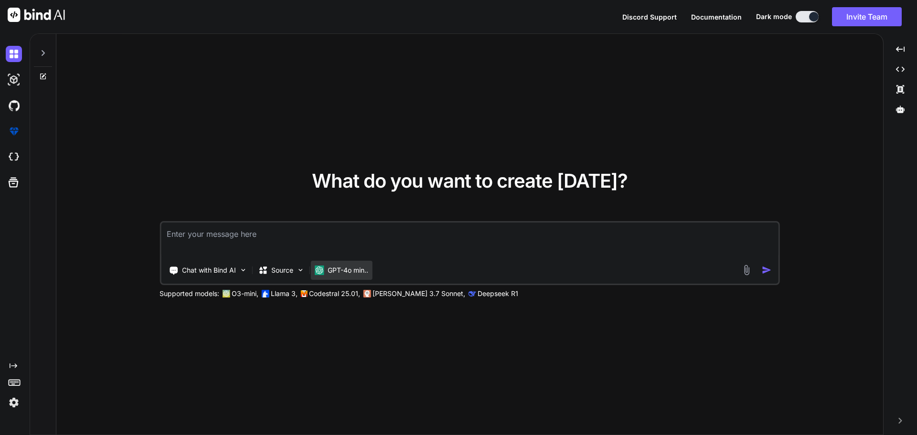
click at [362, 280] on div "GPT-4o min.." at bounding box center [342, 270] width 62 height 19
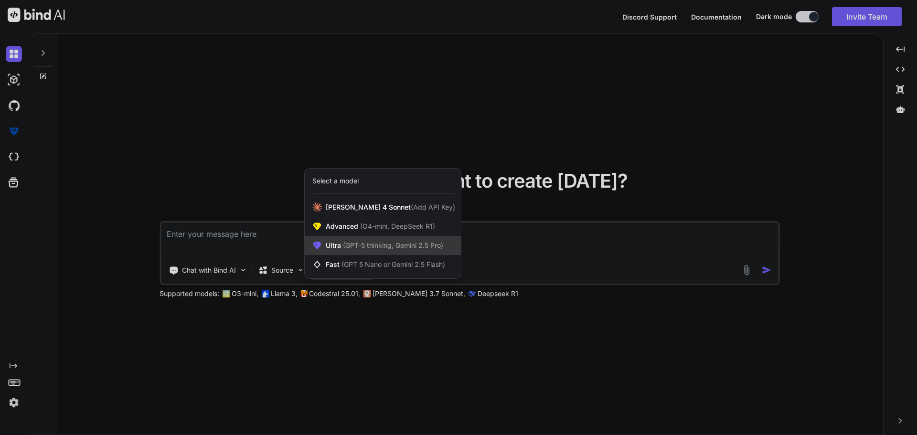
click at [402, 239] on div "Ultra (GPT-5 thinking, Gemini 2.5 Pro)" at bounding box center [383, 245] width 156 height 19
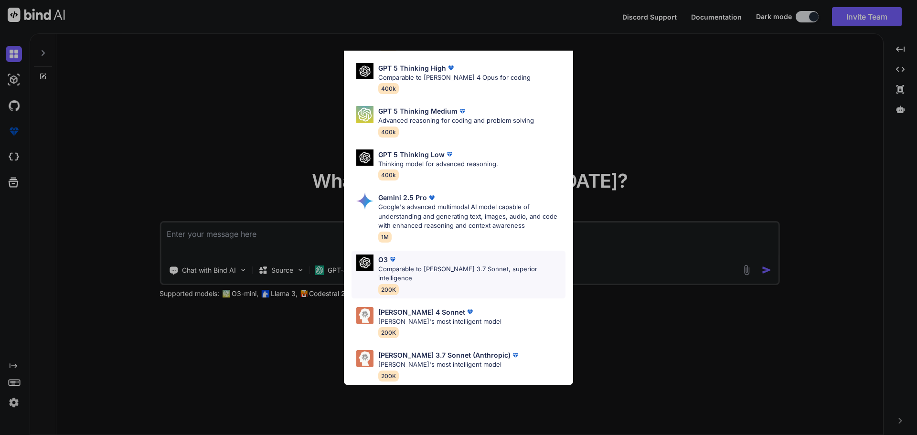
scroll to position [133, 0]
click at [411, 350] on p "[PERSON_NAME] 3.7 Sonnet (Anthropic)" at bounding box center [444, 355] width 132 height 10
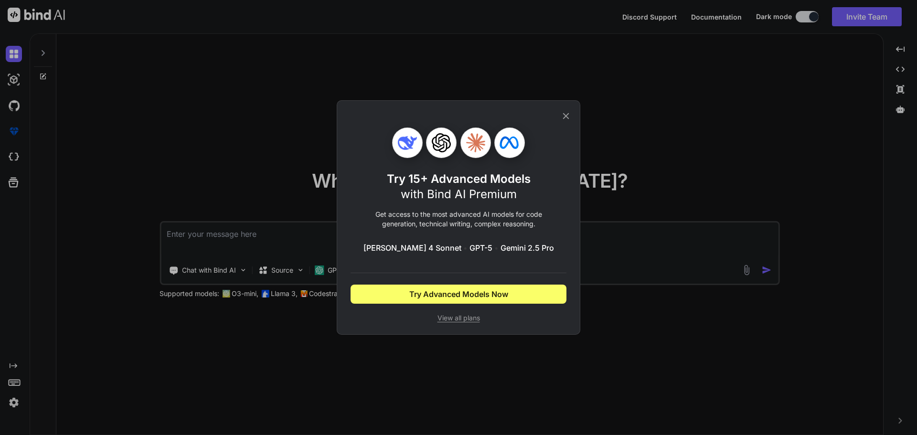
scroll to position [0, 0]
click at [563, 113] on icon at bounding box center [566, 116] width 6 height 6
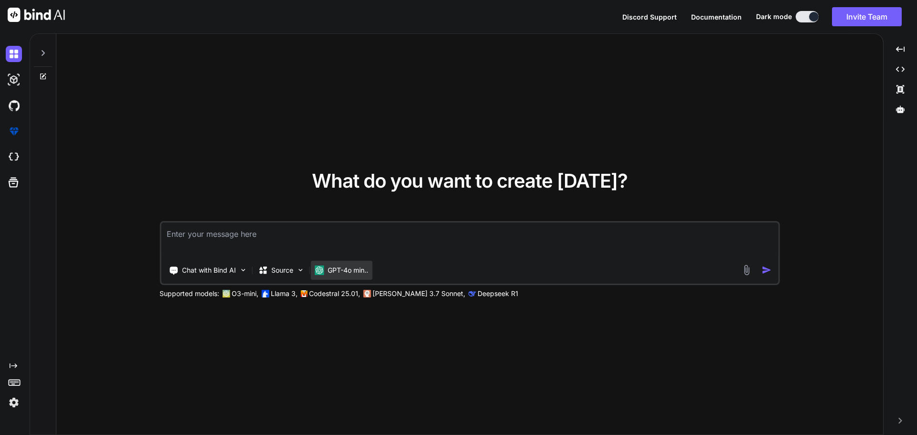
click at [368, 275] on p "GPT-4o min.." at bounding box center [348, 271] width 41 height 10
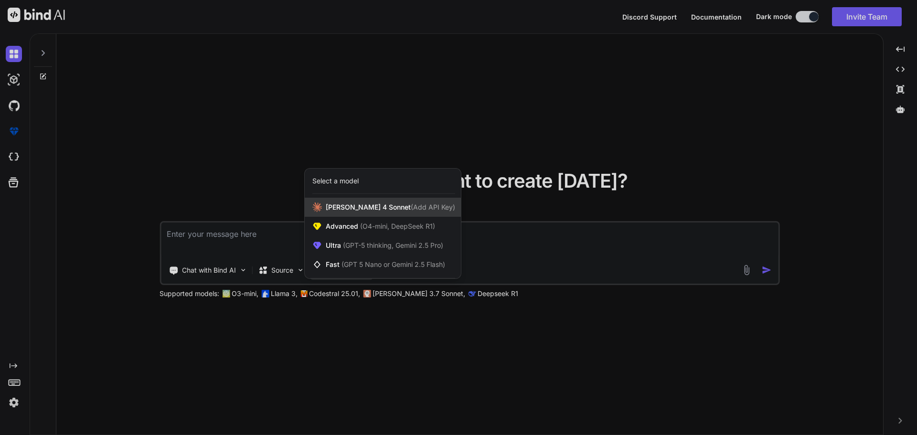
click at [425, 203] on span "(Add API Key)" at bounding box center [433, 207] width 44 height 8
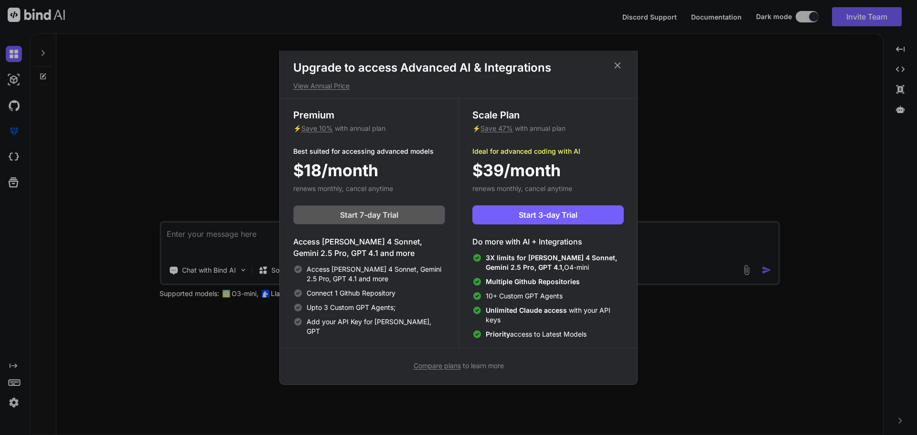
scroll to position [111, 0]
click at [224, 194] on div "Upgrade to access Advanced AI & Integrations View Annual Price Premium ⚡ Save 1…" at bounding box center [458, 217] width 917 height 435
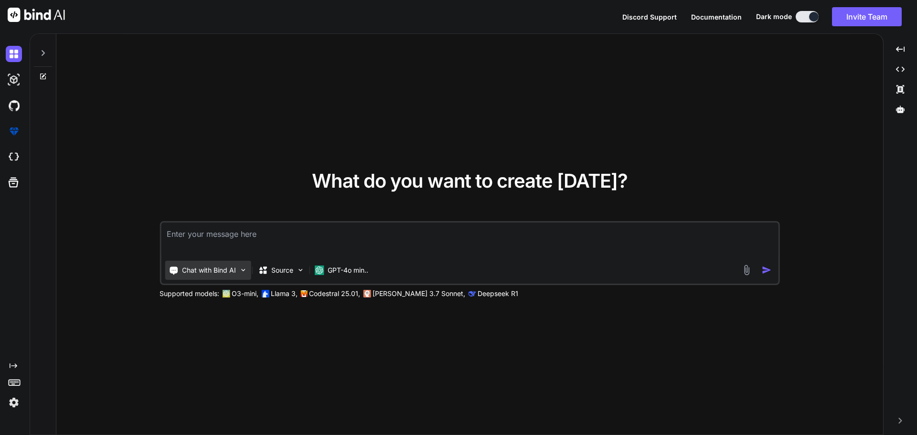
click at [251, 280] on div "Chat with Bind AI" at bounding box center [208, 270] width 86 height 19
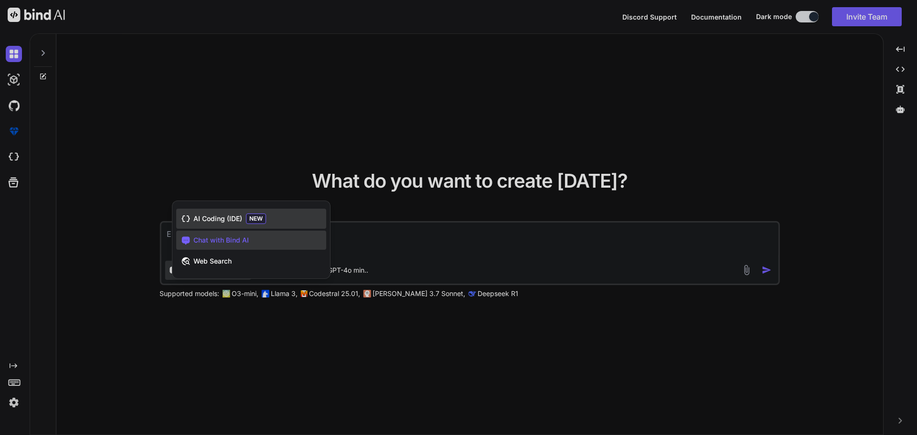
click at [180, 213] on div "AI Coding (IDE) NEW" at bounding box center [251, 219] width 150 height 20
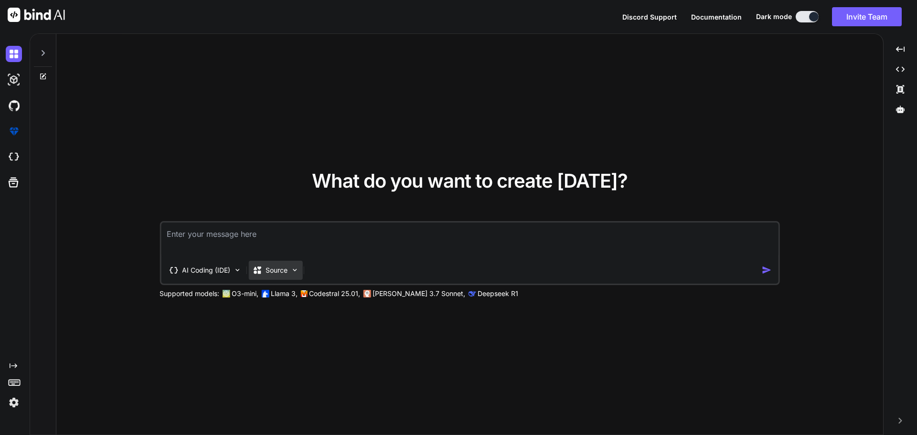
click at [261, 274] on icon at bounding box center [258, 270] width 8 height 7
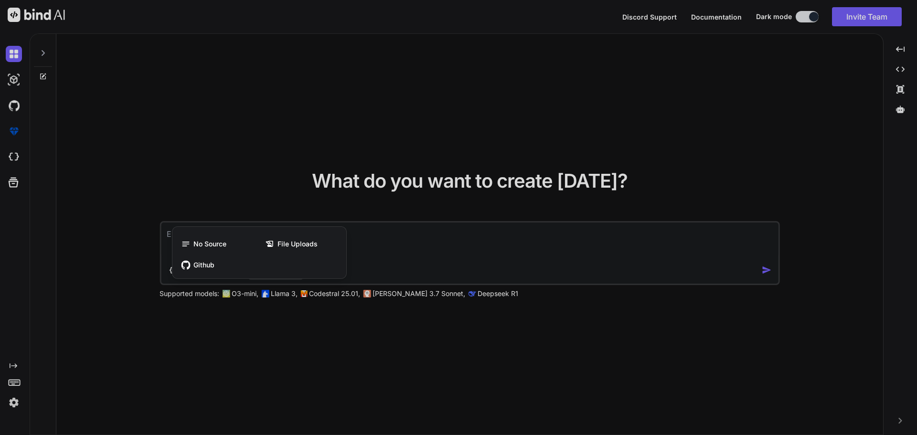
click at [139, 277] on div at bounding box center [458, 217] width 917 height 435
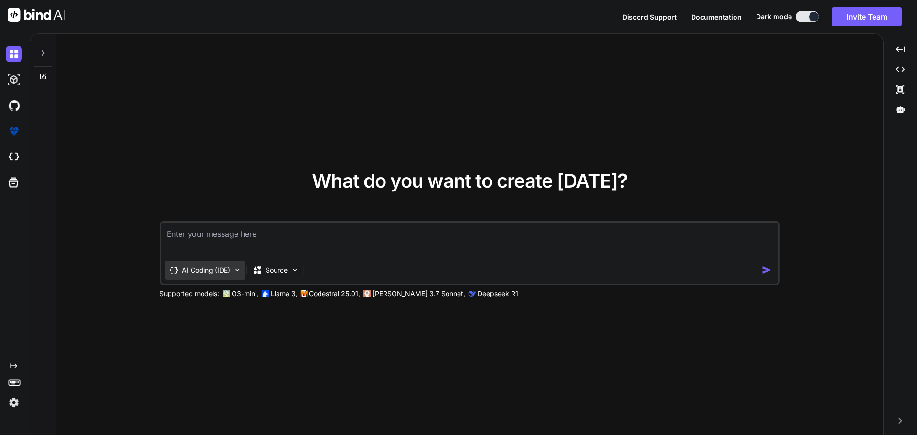
click at [178, 275] on icon at bounding box center [174, 271] width 10 height 10
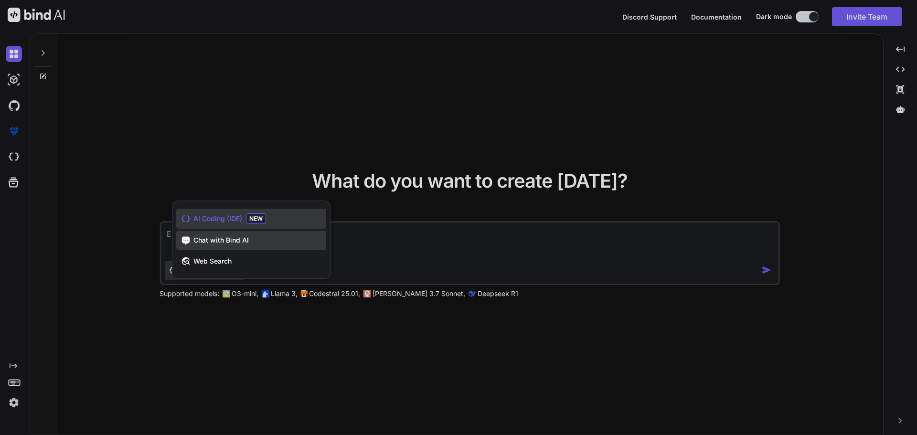
click at [189, 247] on div "Chat with Bind AI" at bounding box center [251, 240] width 150 height 19
type textarea "x"
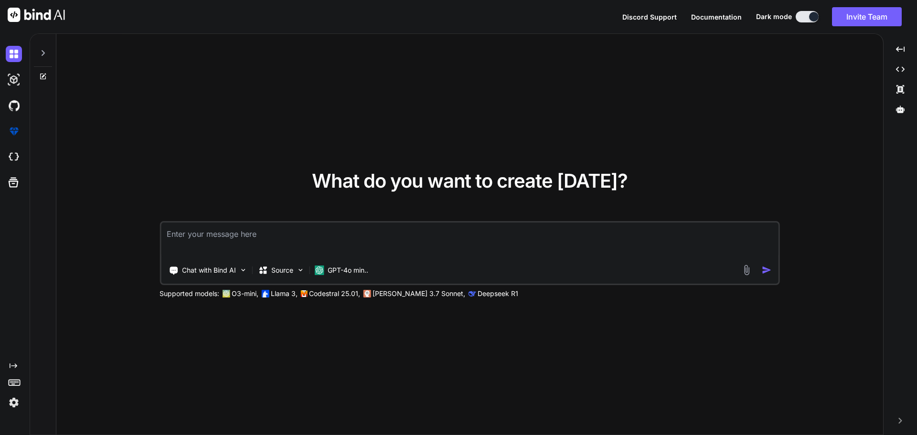
click at [240, 246] on textarea at bounding box center [470, 240] width 618 height 35
type textarea "H"
type textarea "x"
type textarea "HO"
type textarea "x"
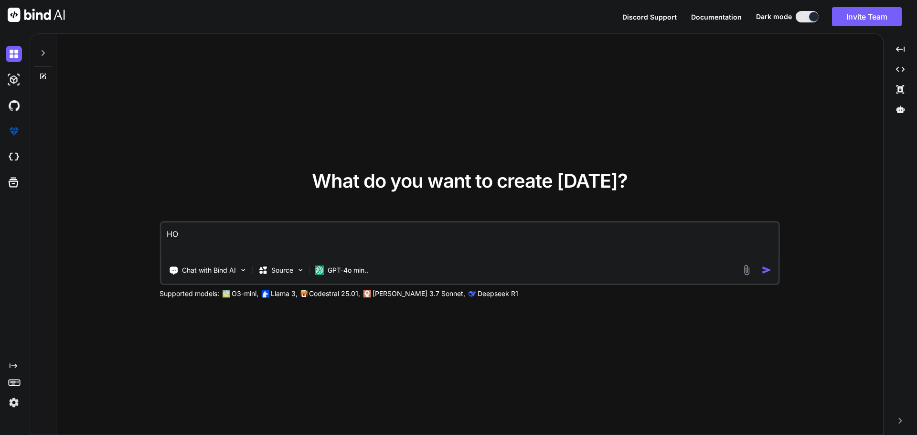
type textarea "HOW"
type textarea "x"
type textarea "HOW"
type textarea "x"
type textarea "HOW C"
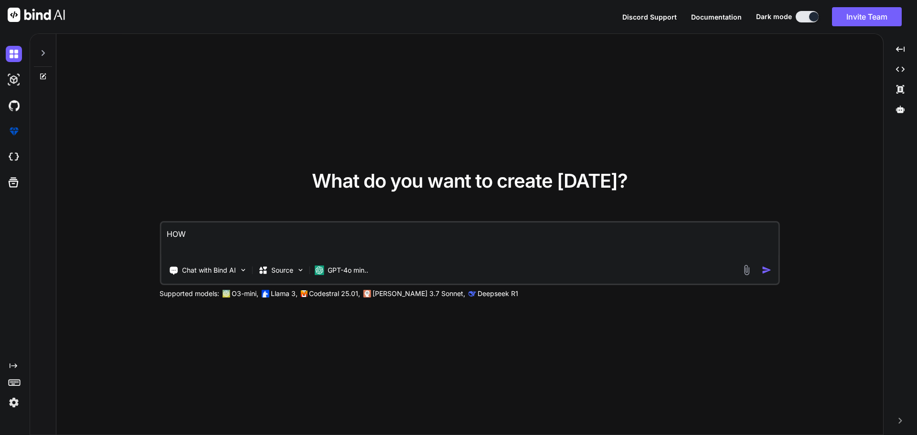
type textarea "x"
type textarea "HOW CA"
type textarea "x"
type textarea "HOW CAN"
type textarea "x"
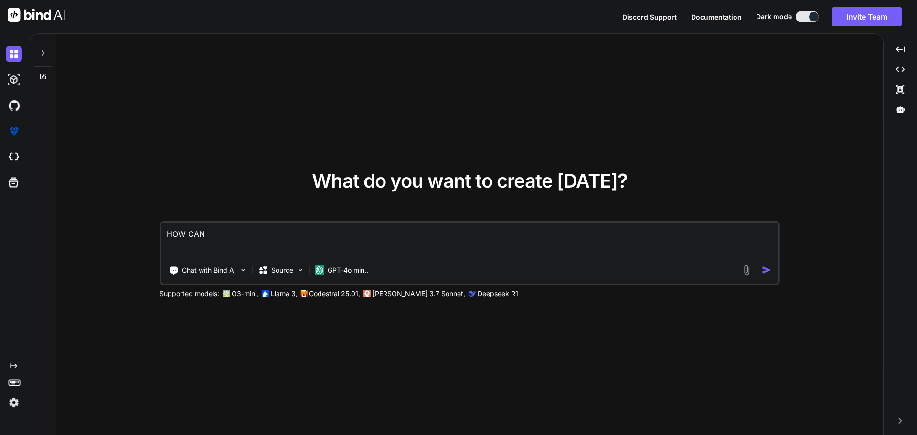
type textarea "HOW CAN"
type textarea "x"
type textarea "HOW CAN Y"
type textarea "x"
type textarea "HOW CAN YO"
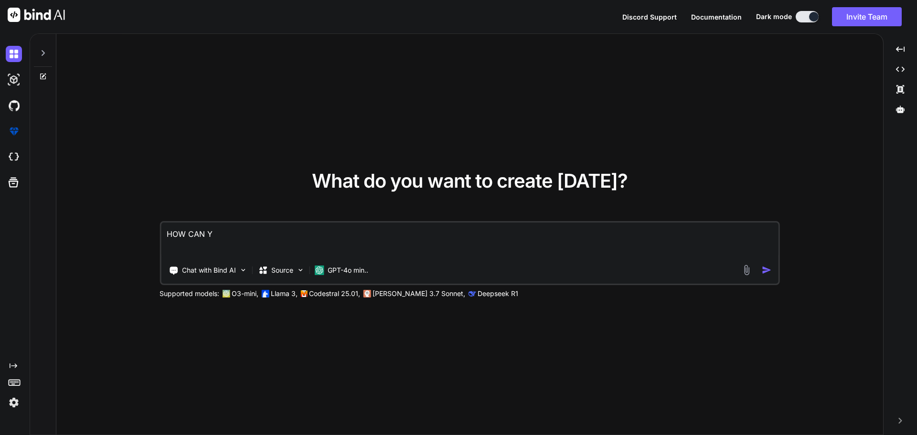
type textarea "x"
type textarea "HOW CAN YOU"
type textarea "x"
type textarea "HOW CAN YOU"
type textarea "x"
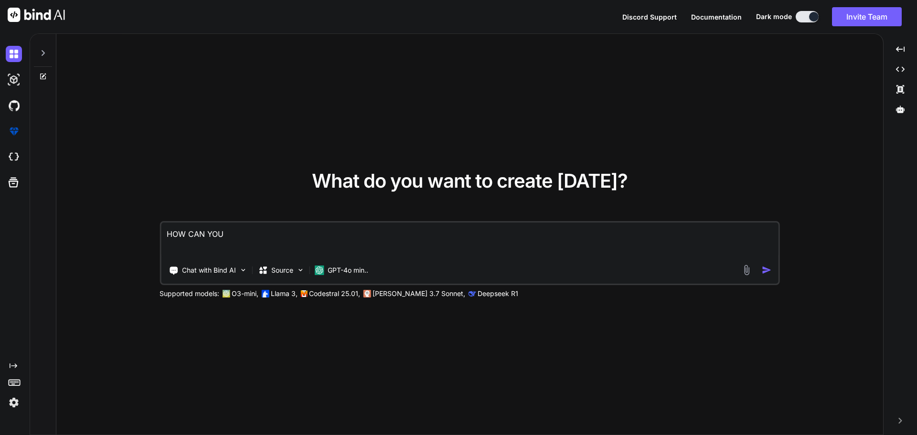
type textarea "HOW CAN YOU H"
type textarea "x"
type textarea "HOW CAN YOU HE"
type textarea "x"
type textarea "HOW CAN YOU HEL"
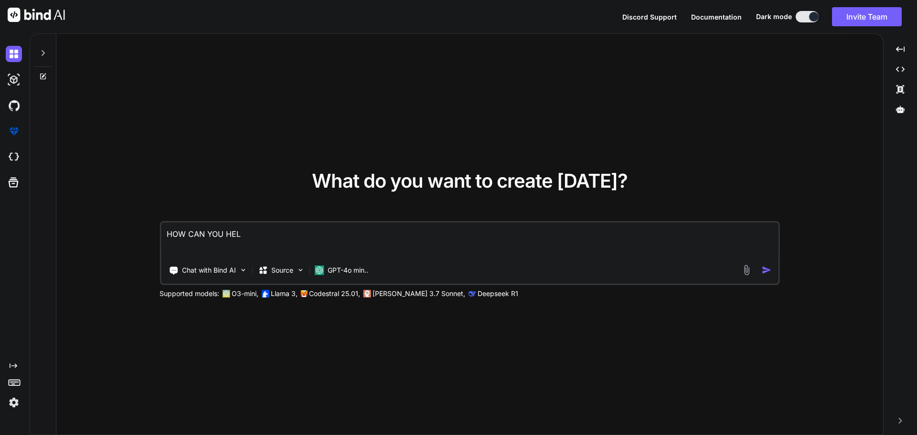
type textarea "x"
type textarea "HOW CAN YOU HELP"
type textarea "x"
type textarea "HOW CAN YOU HELP"
type textarea "x"
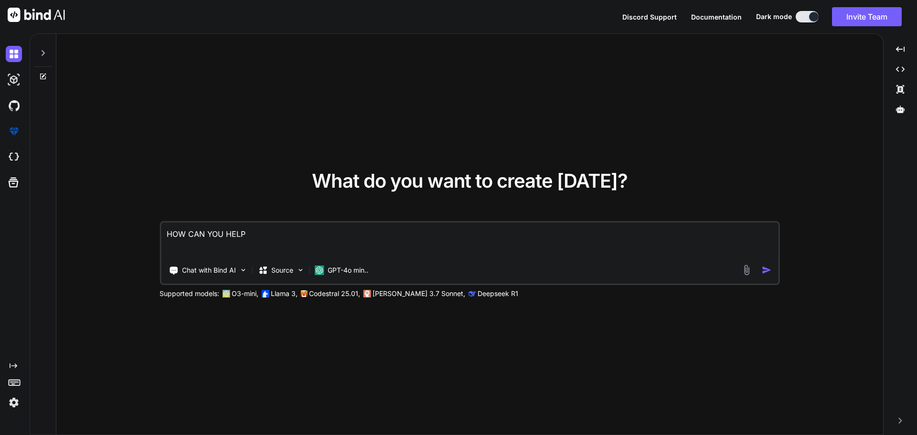
type textarea "HOW CAN YOU HELP M"
type textarea "x"
type textarea "HOW CAN YOU HELP ME"
type textarea "x"
type textarea "HOW CAN YOU HELP ME"
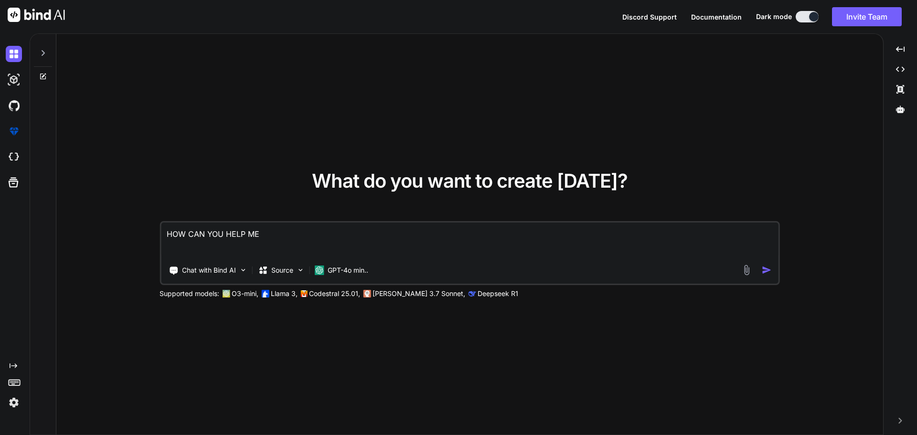
type textarea "x"
type textarea "HOW CAN YOU HELP ME W"
type textarea "x"
type textarea "HOW CAN YOU HELP ME WH"
type textarea "x"
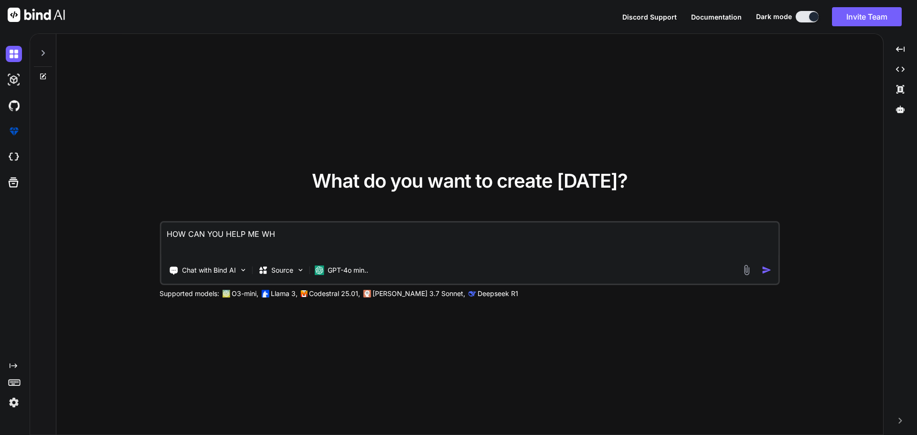
type textarea "HOW CAN YOU HELP ME WHA"
type textarea "x"
type textarea "HOW CAN YOU HELP ME WHAT"
type textarea "x"
type textarea "HOW CAN YOU HELP ME WHAT"
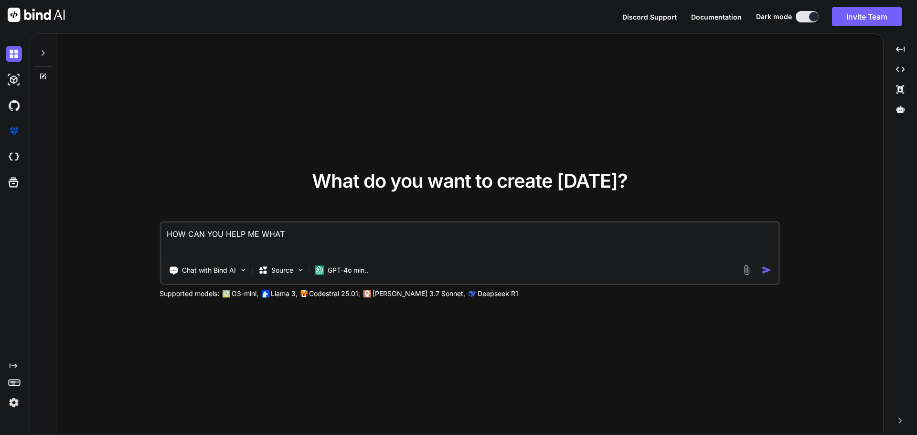
type textarea "x"
type textarea "HOW CAN YOU HELP ME WHAT T"
type textarea "x"
type textarea "HOW CAN YOU HELP ME WHAT TO"
type textarea "x"
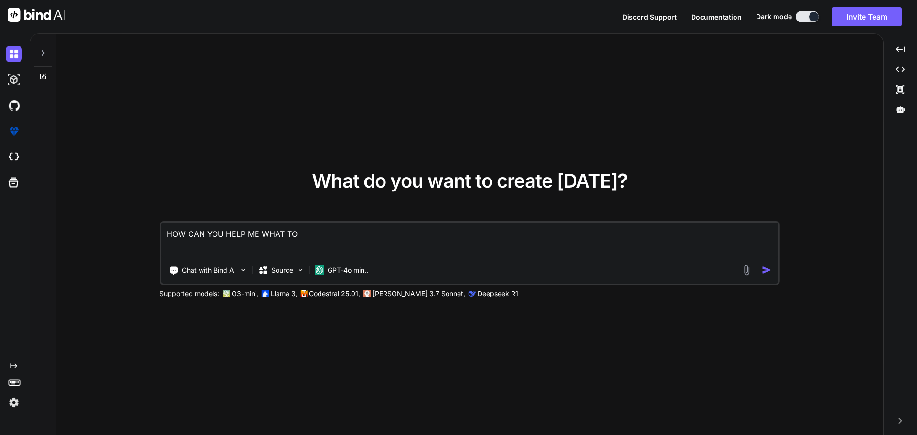
type textarea "HOW CAN YOU HELP ME WHAT TOO"
type textarea "x"
type textarea "HOW CAN YOU HELP ME WHAT TOOL"
type textarea "x"
type textarea "HOW CAN YOU HELP ME WHAT TOOLS"
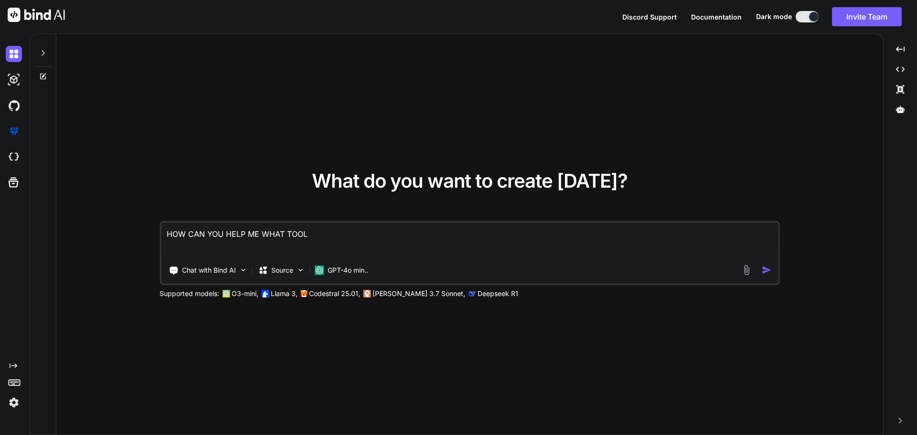
type textarea "x"
type textarea "HOW CAN YOU HELP ME WHAT TOOLS"
type textarea "x"
type textarea "HOW CAN YOU HELP ME WHAT TOOLS D"
type textarea "x"
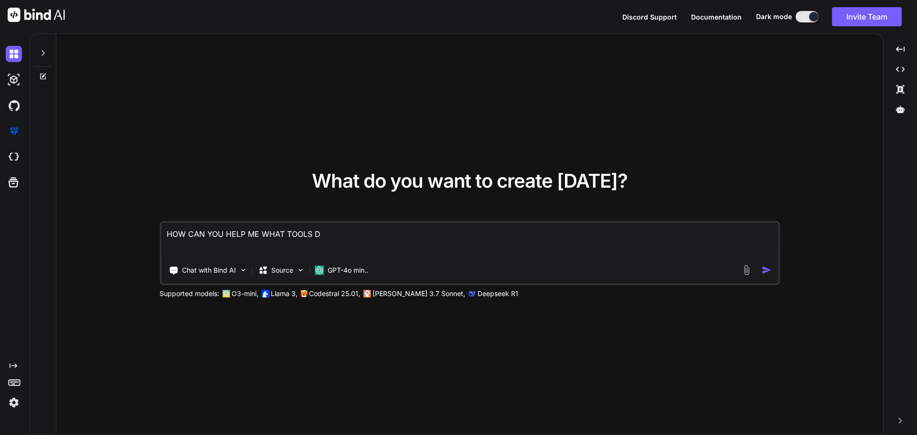
type textarea "HOW CAN YOU HELP ME WHAT TOOLS DO"
type textarea "x"
type textarea "HOW CAN YOU HELP ME WHAT TOOLS DO"
type textarea "x"
type textarea "HOW CAN YOU HELP ME WHAT TOOLS DO Y"
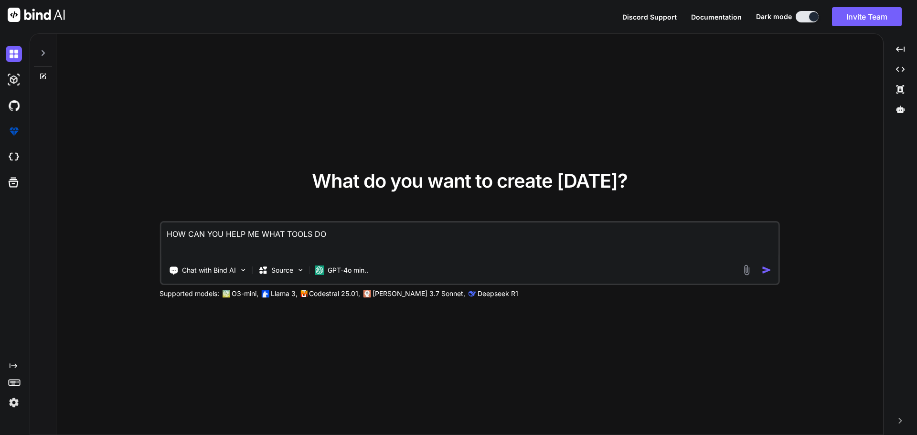
type textarea "x"
type textarea "HOW CAN YOU HELP ME WHAT TOOLS DO YO"
type textarea "x"
type textarea "HOW CAN YOU HELP ME WHAT TOOLS DO YOU"
type textarea "x"
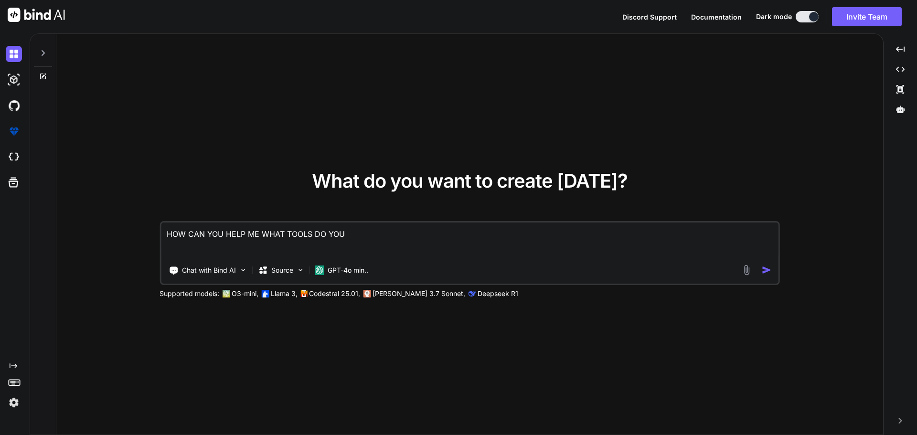
type textarea "HOW CAN YOU HELP ME WHAT TOOLS DO YOU"
type textarea "x"
type textarea "HOW CAN YOU HELP ME WHAT TOOLS DO YOU H"
type textarea "x"
type textarea "HOW CAN YOU HELP ME WHAT TOOLS DO YOU HV"
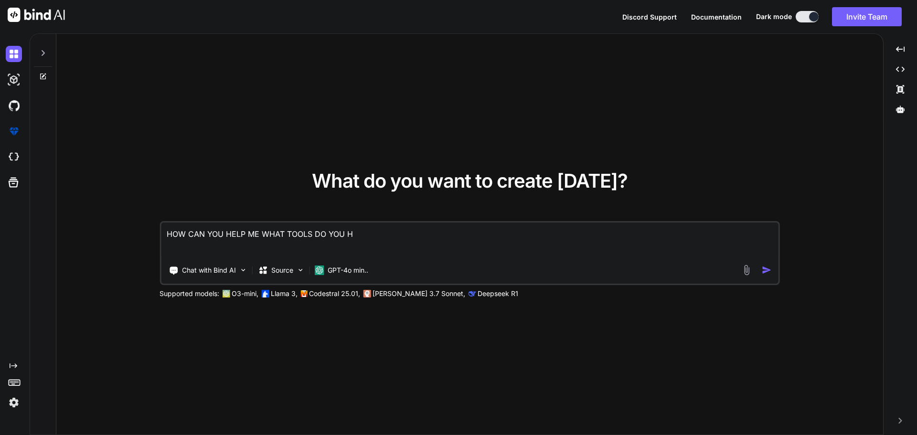
type textarea "x"
type textarea "HOW CAN YOU HELP ME WHAT TOOLS DO YOU H"
type textarea "x"
type textarea "HOW CAN YOU HELP ME WHAT TOOLS DO YOU HA"
type textarea "x"
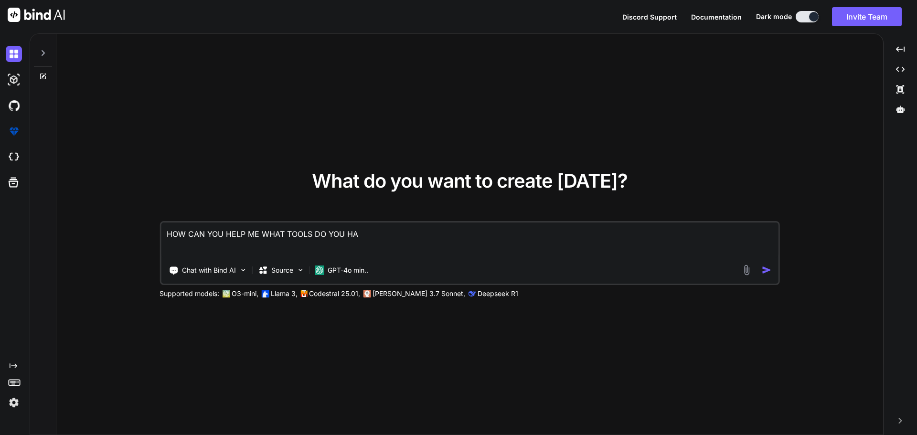
type textarea "HOW CAN YOU HELP ME WHAT TOOLS DO YOU HAV"
type textarea "x"
type textarea "HOW CAN YOU HELP ME WHAT TOOLS DO YOU HAVE"
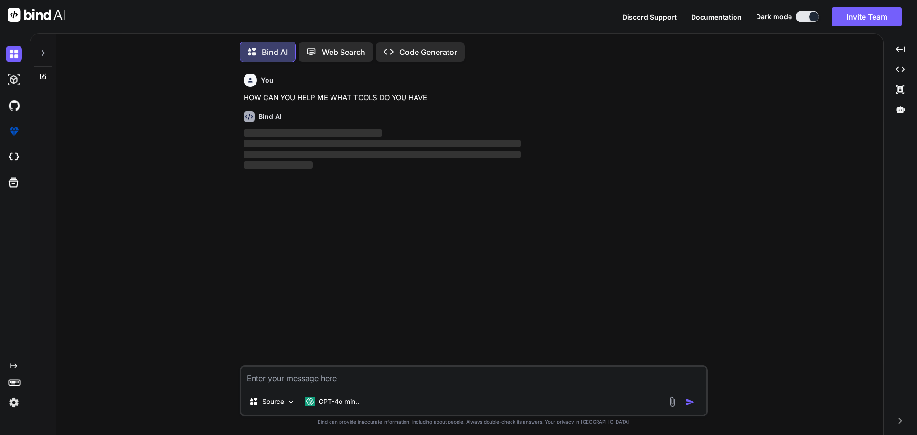
scroll to position [5, 0]
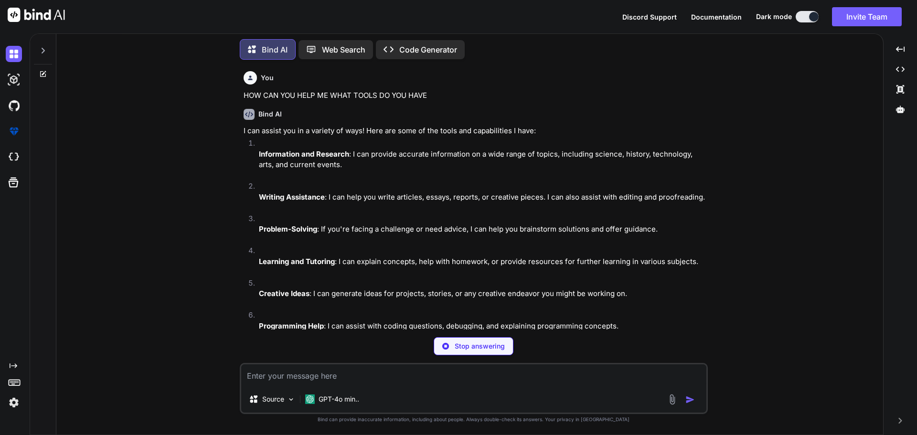
type textarea "x"
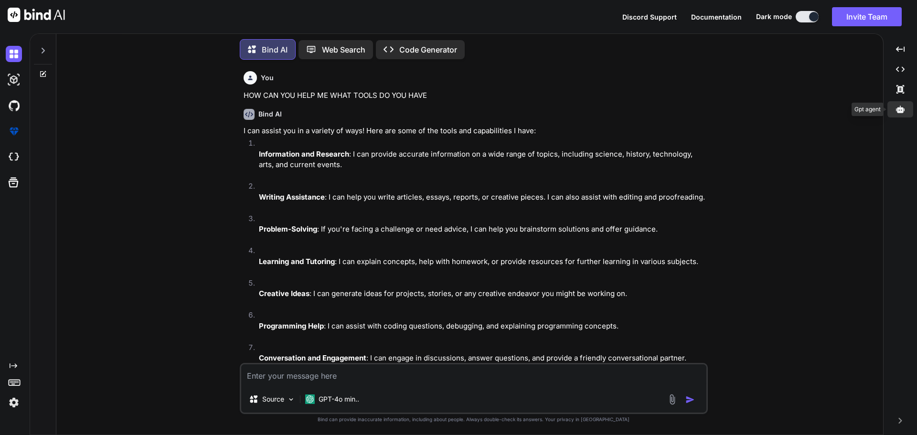
scroll to position [5, 0]
type textarea "x"
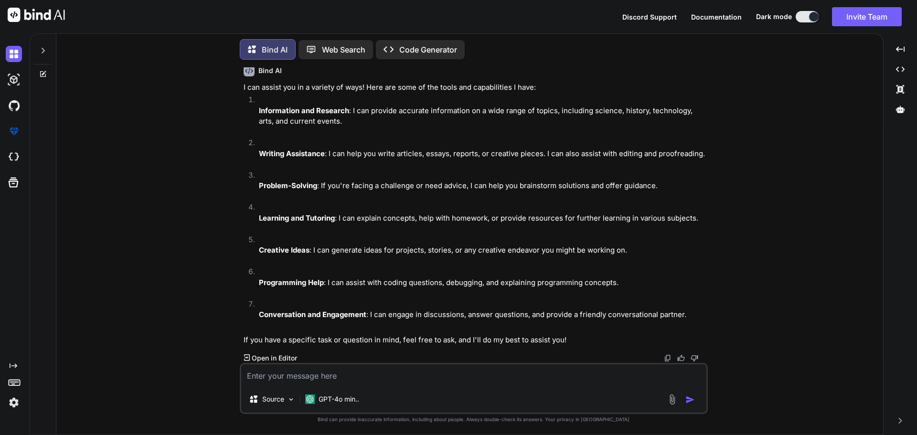
scroll to position [80, 0]
click at [358, 370] on textarea at bounding box center [473, 376] width 465 height 22
type textarea "E"
type textarea "x"
type textarea "EG"
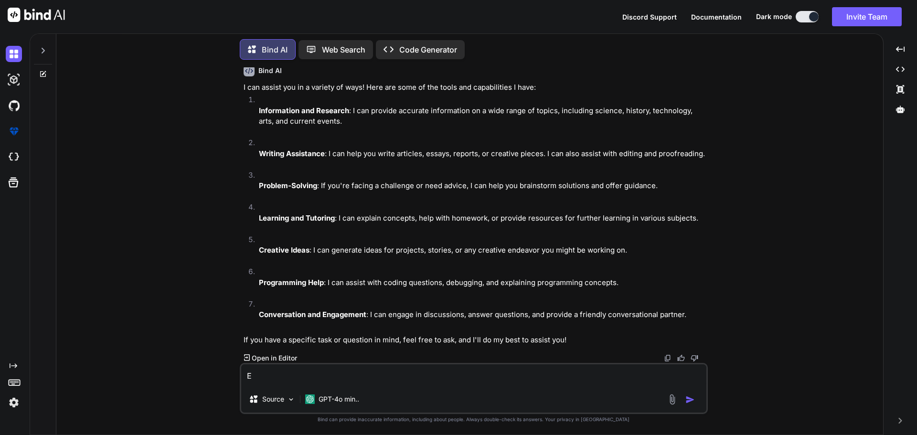
type textarea "x"
type textarea "EGE"
type textarea "x"
type textarea "EGEN"
type textarea "x"
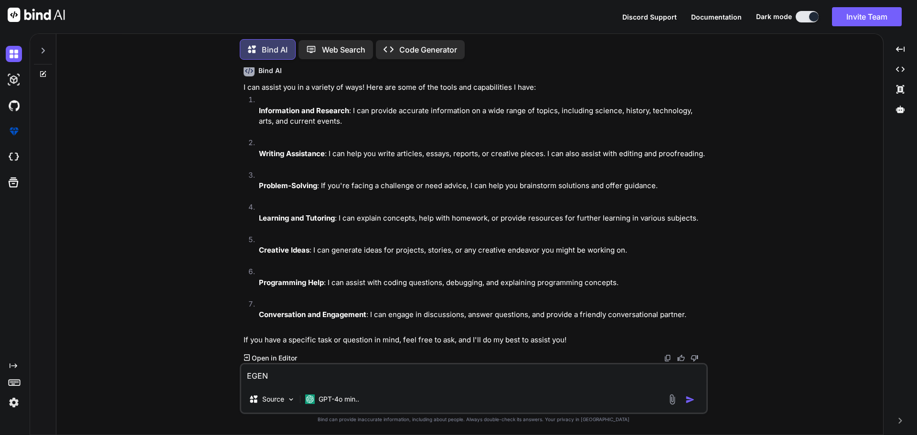
type textarea "EGE"
type textarea "x"
type textarea "EG"
type textarea "x"
type textarea "E"
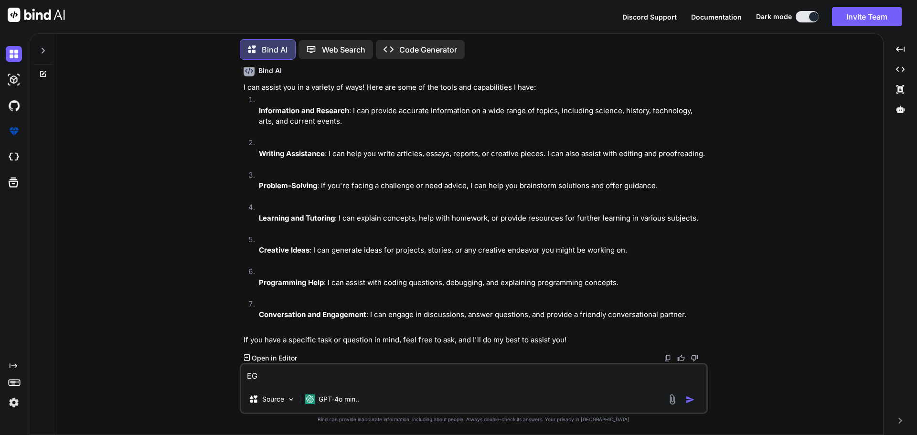
type textarea "x"
type textarea "G"
type textarea "x"
type textarea "GE"
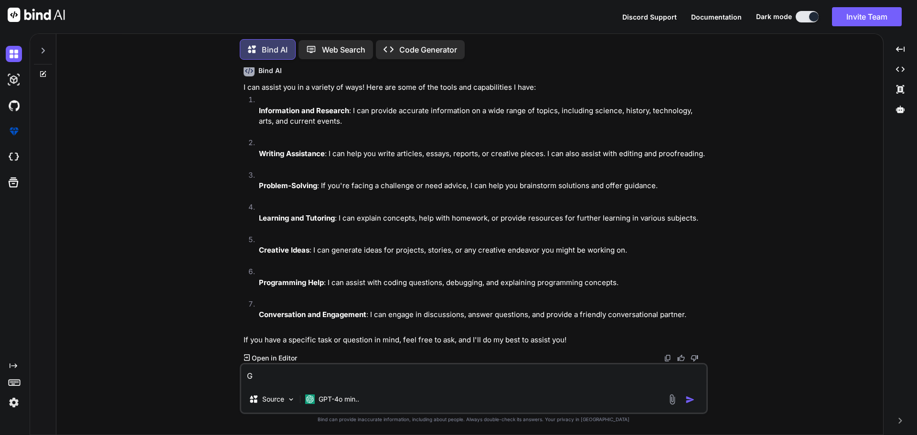
type textarea "x"
type textarea "GEN"
type textarea "x"
type textarea "GENE"
type textarea "x"
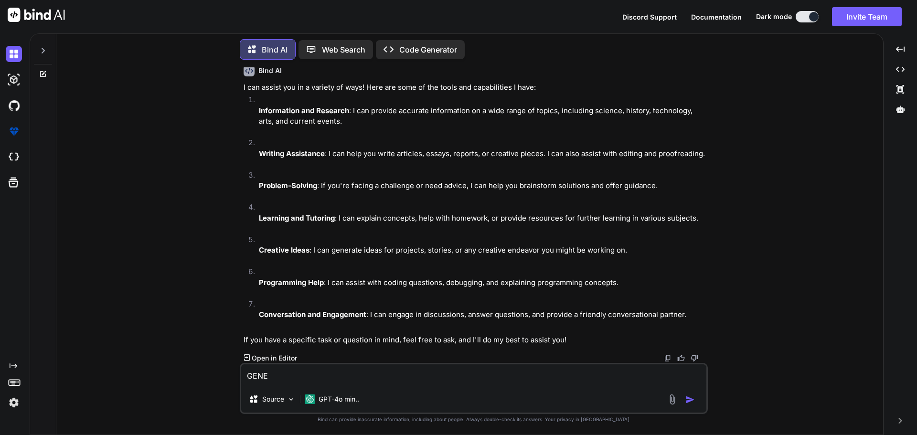
type textarea "GENER"
type textarea "x"
type textarea "GENERA"
type textarea "x"
type textarea "GENERAT"
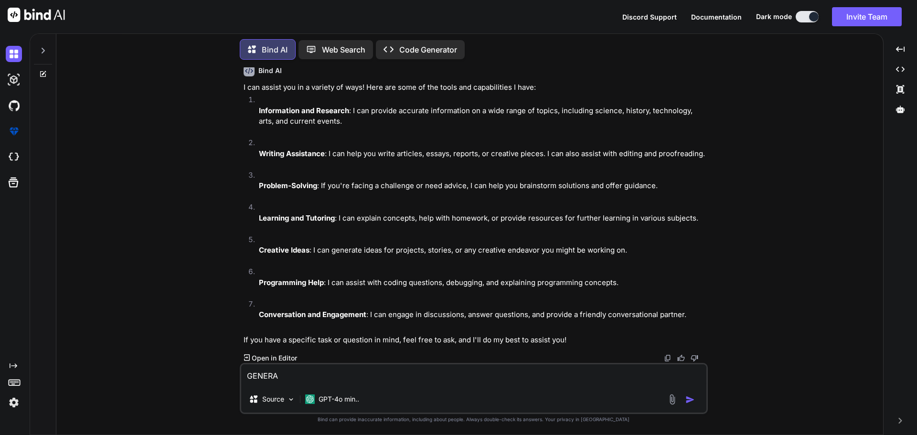
type textarea "x"
type textarea "GENERATE"
type textarea "x"
type textarea "GENERATE"
type textarea "x"
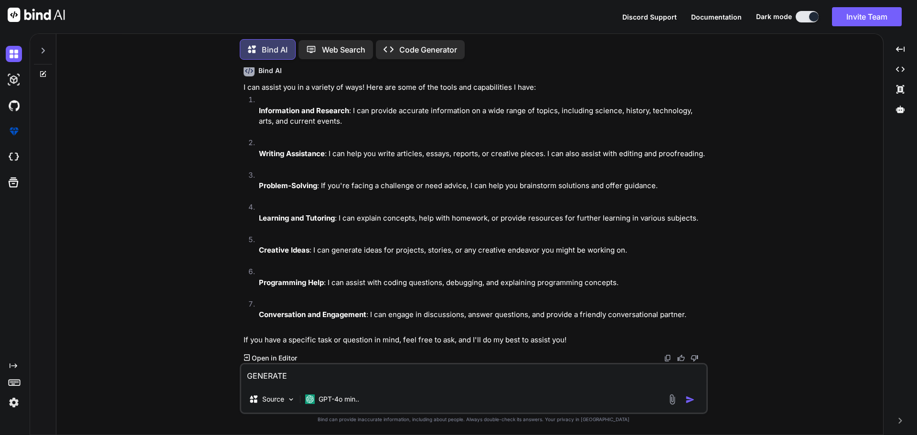
type textarea "GENERATE"
type textarea "x"
type textarea "GENERATE L"
type textarea "x"
type textarea "GENERATE"
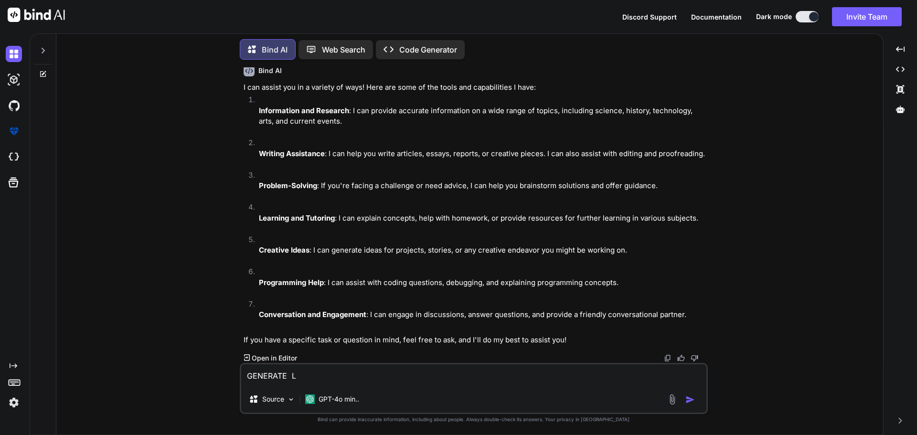
type textarea "x"
type textarea "GENERATE"
type textarea "x"
type textarea "GENERATE S"
type textarea "x"
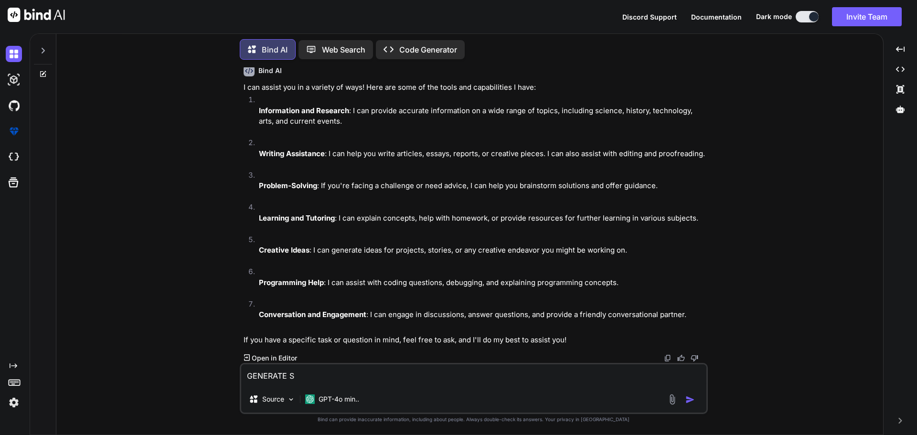
type textarea "GENERATE"
type textarea "x"
type textarea "GENERATE A"
type textarea "x"
type textarea "GENERATE A"
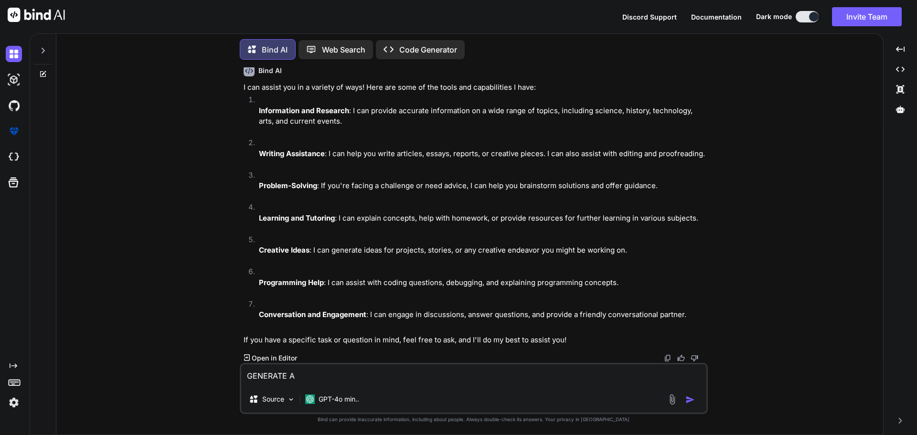
type textarea "x"
type textarea "GENERATE A L"
type textarea "x"
type textarea "GENERATE A LI"
type textarea "x"
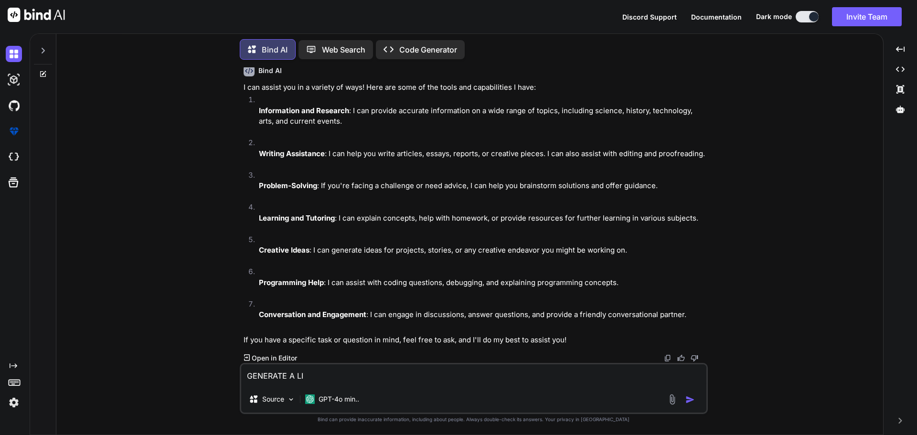
type textarea "GENERATE A LIS"
type textarea "x"
type textarea "GENERATE A LIST"
type textarea "x"
type textarea "GENERATE A LIST"
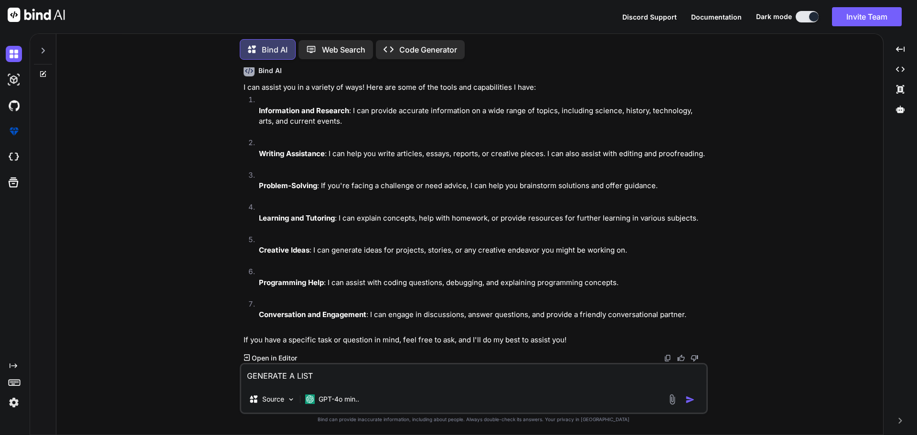
type textarea "x"
type textarea "GENERATE A LIST O"
type textarea "x"
type textarea "GENERATE A LIST OF"
type textarea "x"
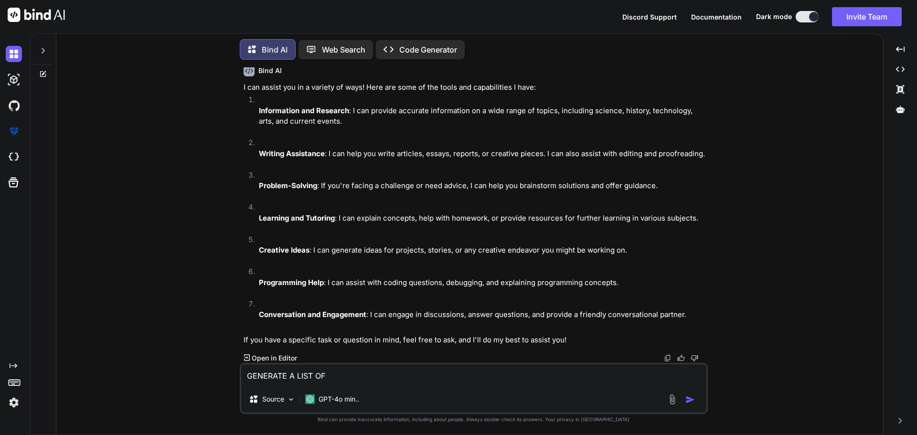
type textarea "GENERATE A LIST OF"
type textarea "x"
type textarea "GENERATE A LIST OF S"
type textarea "x"
type textarea "GENERATE A LIST OF SA"
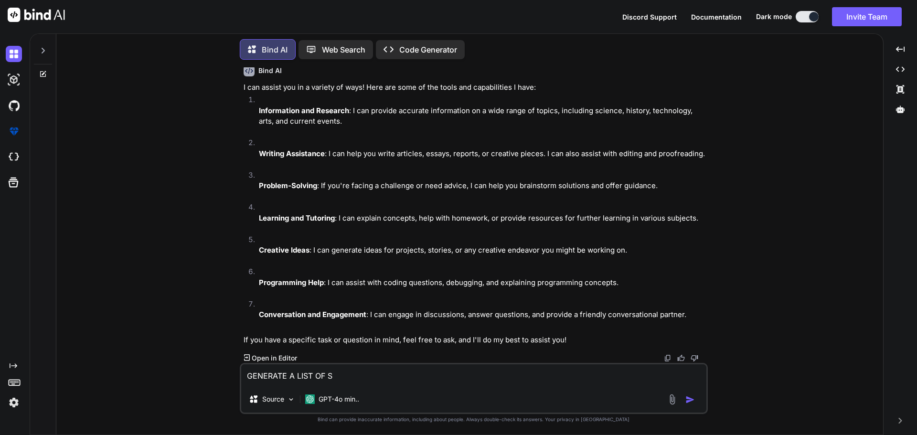
type textarea "x"
type textarea "GENERATE A LIST OF SAA"
type textarea "x"
type textarea "GENERATE A LIST OF SAAS"
type textarea "x"
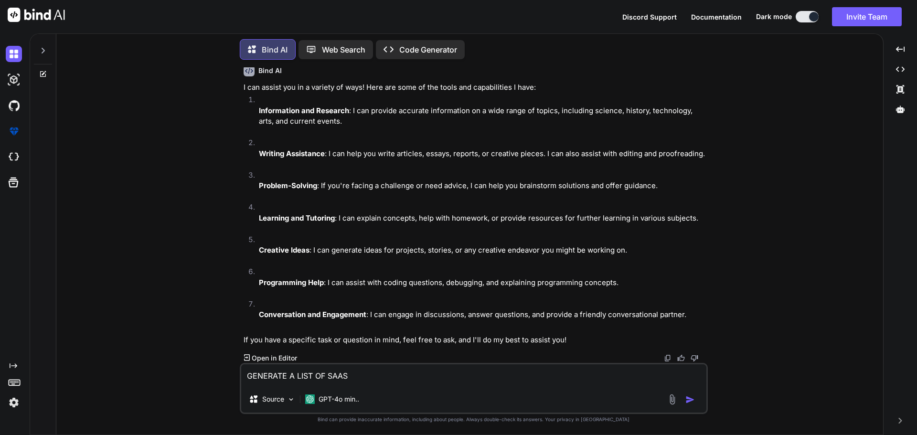
type textarea "GENERATE A LIST OF SAAS"
type textarea "x"
type textarea "GENERATE A LIST OF SAAS T"
type textarea "x"
type textarea "GENERATE A LIST OF SAAS TO"
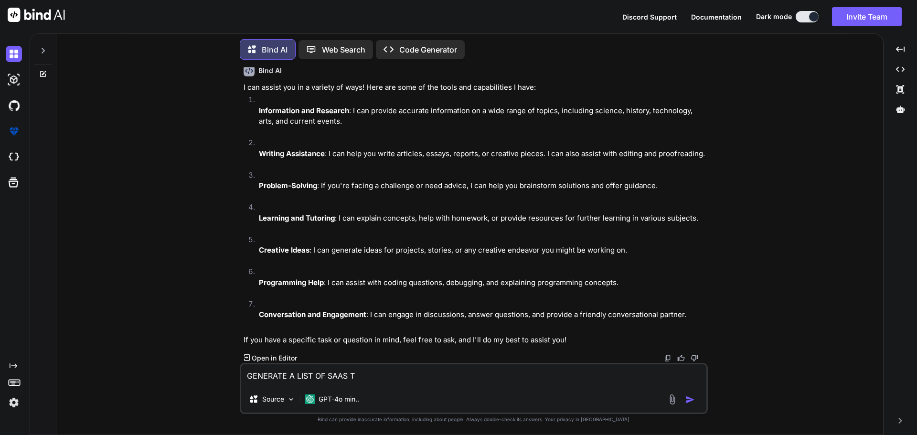
type textarea "x"
type textarea "GENERATE A LIST OF SAAS TOO"
type textarea "x"
type textarea "GENERATE A LIST OF SAAS TOOL"
type textarea "x"
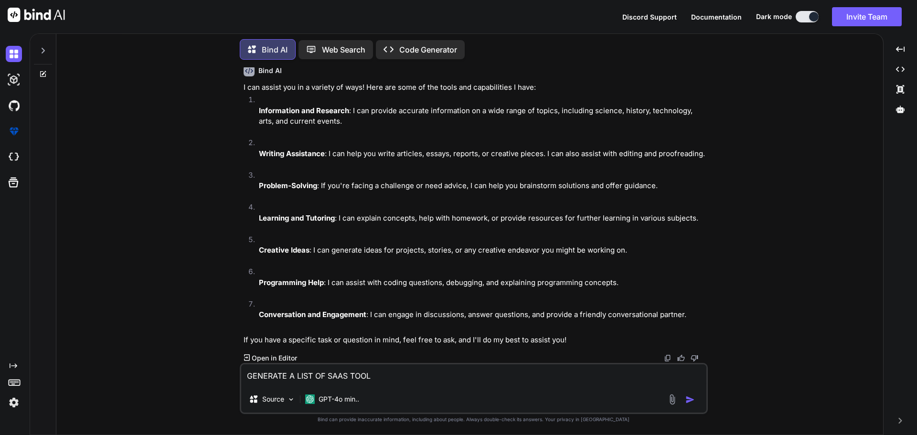
type textarea "GENERATE A LIST OF SAAS TOOLS"
type textarea "x"
type textarea "GENERATE A LIST OF SAAS TOOLS"
type textarea "x"
type textarea "GENERATE A LIST OF SAAS TOOLS I"
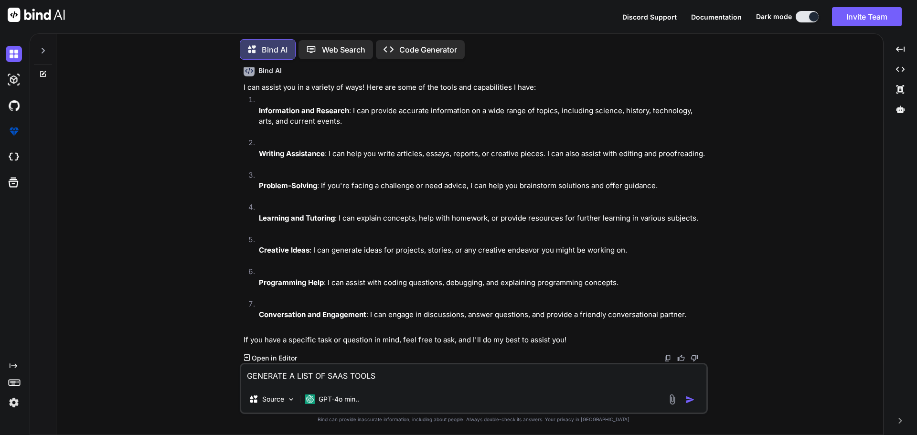
type textarea "x"
type textarea "GENERATE A LIST OF SAAS TOOLS ID"
type textarea "x"
type textarea "GENERATE A LIST OF SAAS TOOLS IDE"
type textarea "x"
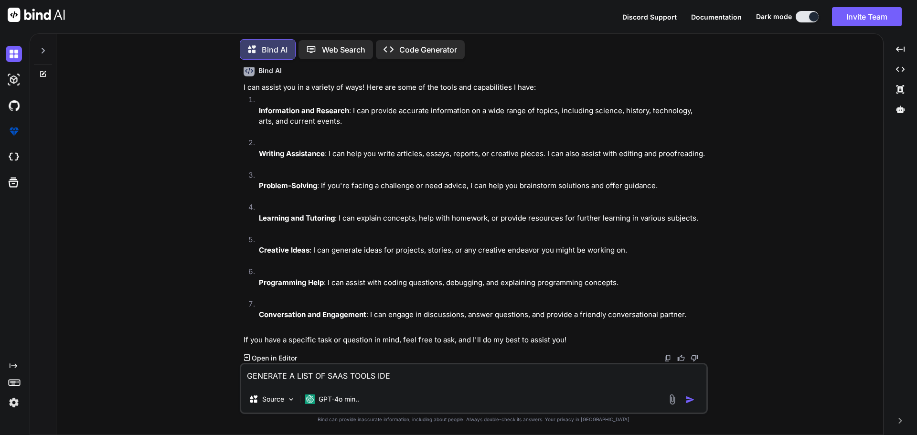
type textarea "GENERATE A LIST OF SAAS TOOLS IDEA"
type textarea "x"
type textarea "GENERATE A LIST OF SAAS TOOLS IDEA"
type textarea "x"
type textarea "GENERATE A LIST OF SAAS TOOLS IDEA I"
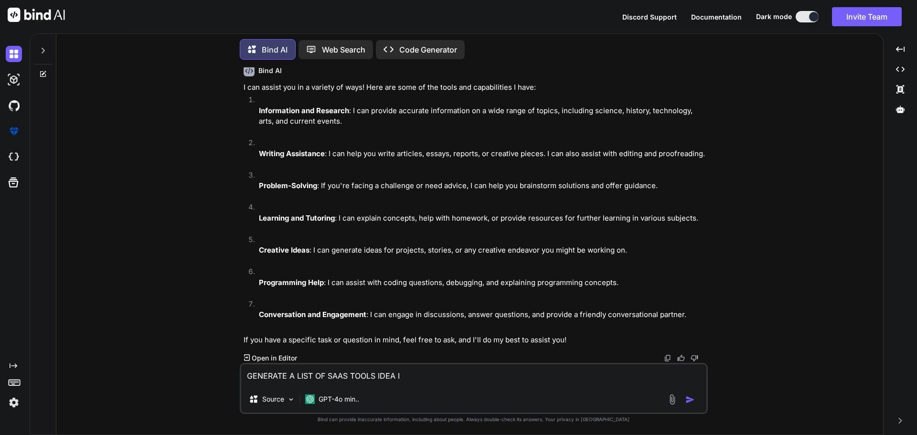
type textarea "x"
type textarea "GENERATE A LIST OF SAAS TOOLS IDEA I"
type textarea "x"
type textarea "GENERATE A LIST OF SAAS TOOLS IDEA I C"
type textarea "x"
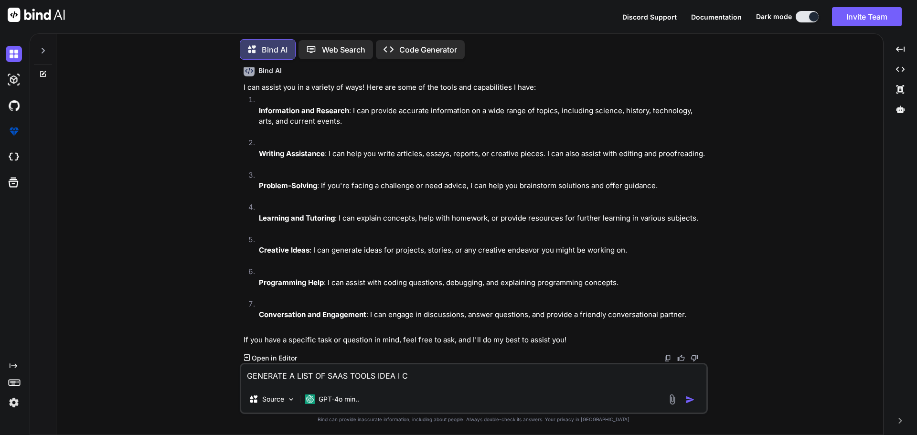
type textarea "GENERATE A LIST OF SAAS TOOLS IDEA I CA"
type textarea "x"
type textarea "GENERATE A LIST OF SAAS TOOLS IDEA I CAN"
type textarea "x"
type textarea "GENERATE A LIST OF SAAS TOOLS IDEA I CAN"
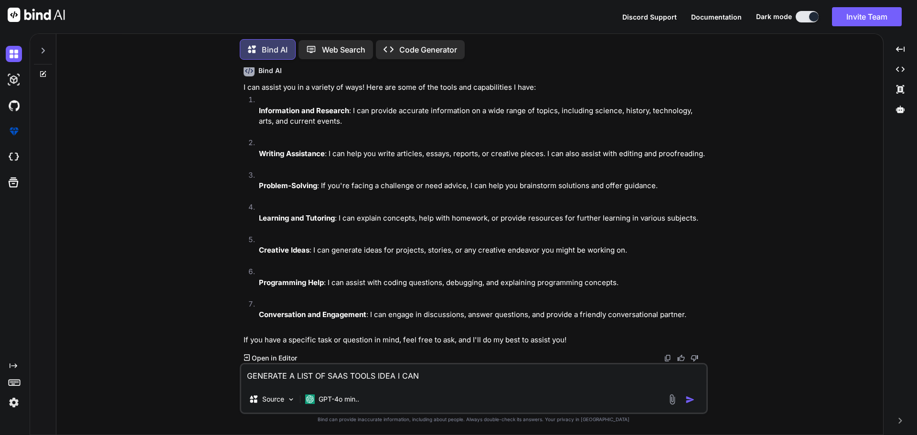
type textarea "x"
type textarea "GENERATE A LIST OF SAAS TOOLS IDEA I CAN B"
type textarea "x"
type textarea "GENERATE A LIST OF SAAS TOOLS IDEA I CAN BU"
type textarea "x"
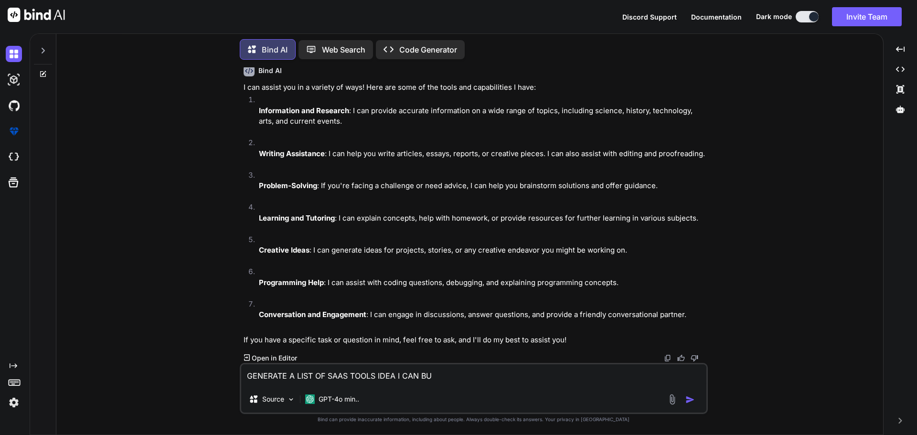
type textarea "GENERATE A LIST OF SAAS TOOLS IDEA I CAN BUI"
type textarea "x"
type textarea "GENERATE A LIST OF SAAS TOOLS IDEA I CAN BUIL"
type textarea "x"
type textarea "GENERATE A LIST OF SAAS TOOLS IDEA I CAN BUILD"
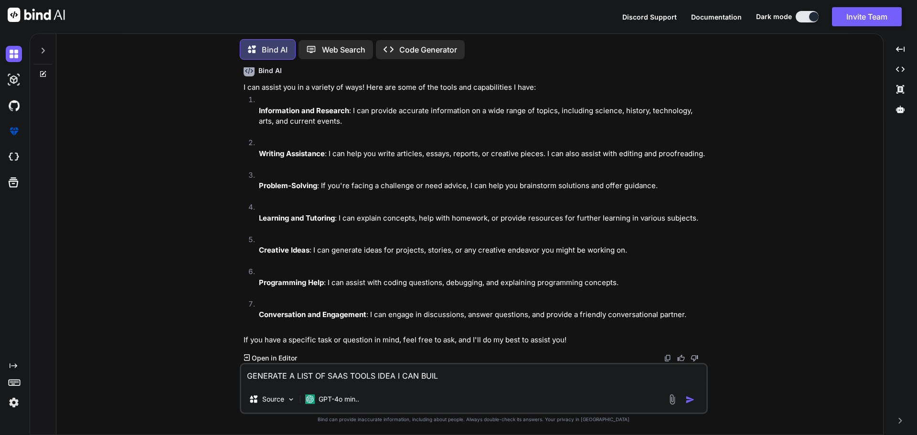
type textarea "x"
type textarea "GENERATE A LIST OF SAAS TOOLS IDEA I CAN BUILD"
type textarea "x"
type textarea "GENERATE A LIST OF SAAS TOOLS IDEA I CAN BUILD A"
type textarea "x"
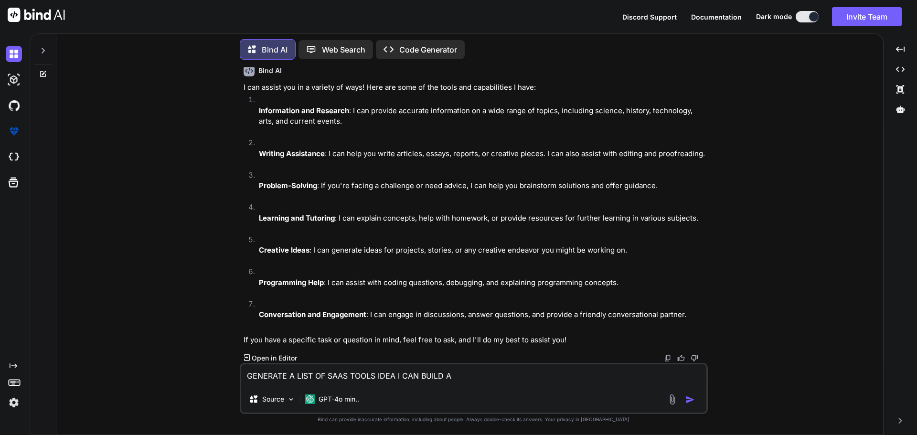
type textarea "GENERATE A LIST OF SAAS TOOLS IDEA I CAN BUILD AN"
type textarea "x"
type textarea "GENERATE A LIST OF SAAS TOOLS IDEA I CAN BUILD AND"
type textarea "x"
type textarea "GENERATE A LIST OF SAAS TOOLS IDEA I CAN BUILD AND"
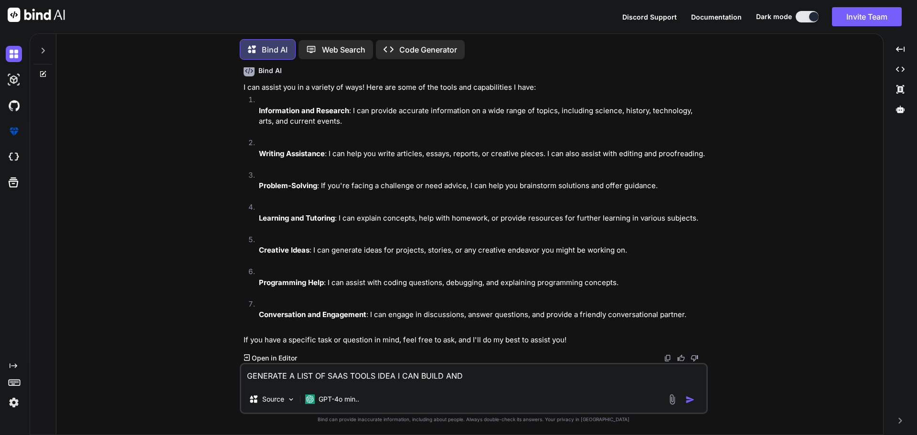
type textarea "x"
type textarea "GENERATE A LIST OF SAAS TOOLS IDEA I CAN BUILD AND L"
type textarea "x"
type textarea "GENERATE A LIST OF SAAS TOOLS IDEA I CAN BUILD AND LI"
type textarea "x"
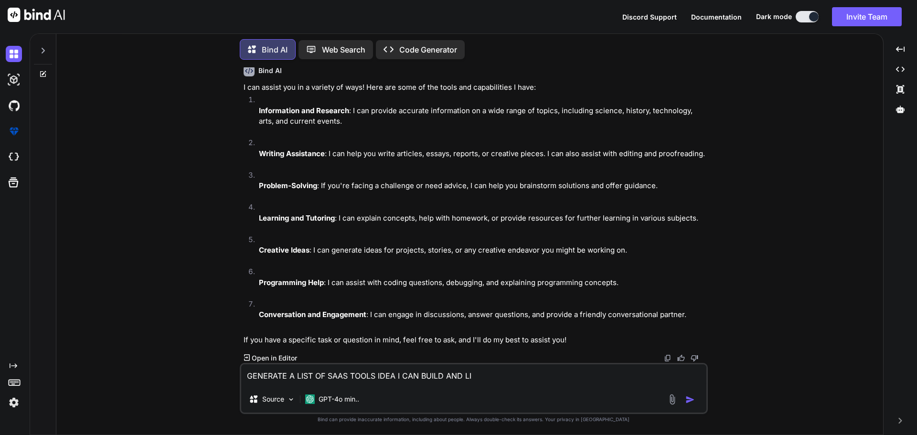
type textarea "GENERATE A LIST OF SAAS TOOLS IDEA I CAN BUILD AND LIS"
type textarea "x"
type textarea "GENERATE A LIST OF SAAS TOOLS IDEA I CAN BUILD AND LIST"
type textarea "x"
type textarea "GENERATE A LIST OF SAAS TOOLS IDEA I CAN BUILD AND LIST"
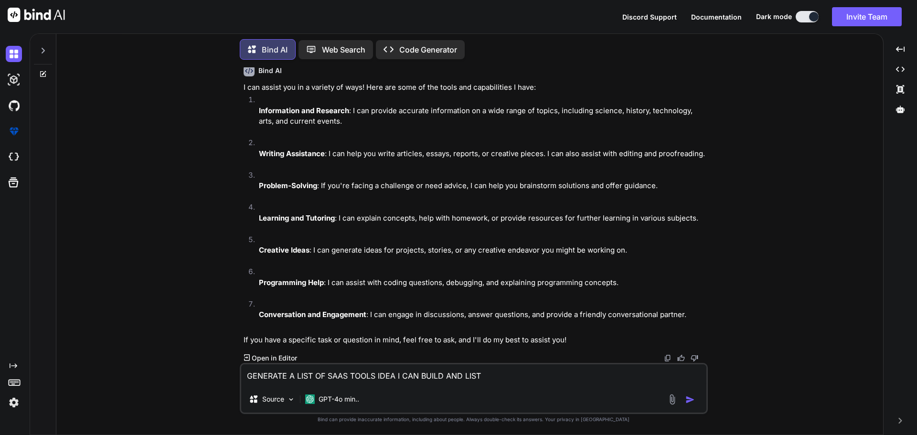
type textarea "x"
type textarea "GENERATE A LIST OF SAAS TOOLS IDEA I CAN BUILD AND LIST O"
type textarea "x"
type textarea "GENERATE A LIST OF SAAS TOOLS IDEA I CAN BUILD AND LIST ON"
type textarea "x"
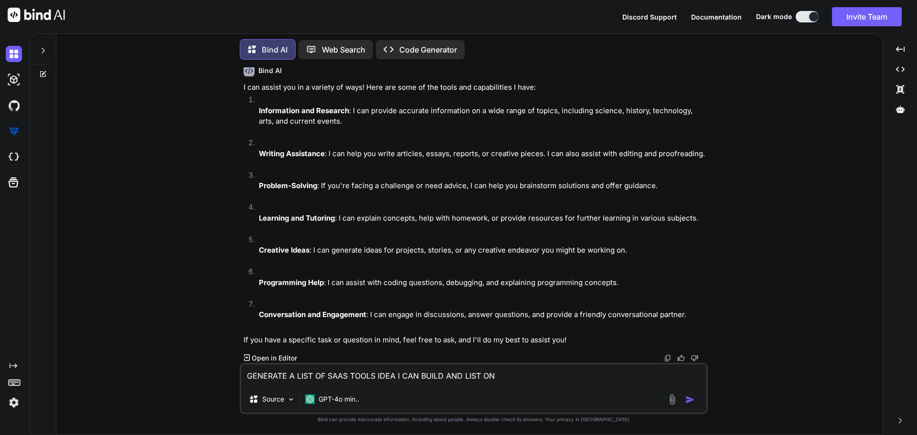
type textarea "GENERATE A LIST OF SAAS TOOLS IDEA I CAN BUILD AND LIST ON"
type textarea "x"
type textarea "GENERATE A LIST OF SAAS TOOLS IDEA I CAN BUILD AND LIST ON P"
type textarea "x"
type textarea "GENERATE A LIST OF SAAS TOOLS IDEA I CAN BUILD AND LIST ON PR"
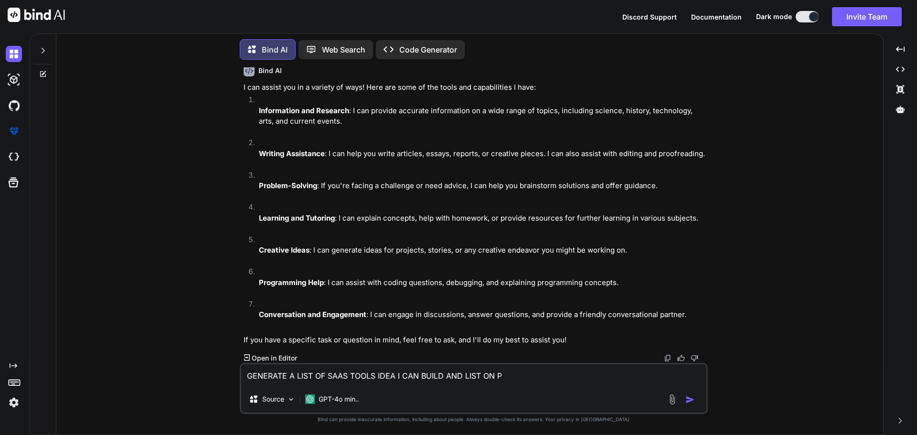
type textarea "x"
type textarea "GENERATE A LIST OF SAAS TOOLS IDEA I CAN BUILD AND LIST ON PRO"
type textarea "x"
type textarea "GENERATE A LIST OF SAAS TOOLS IDEA I CAN BUILD AND LIST ON PROD"
type textarea "x"
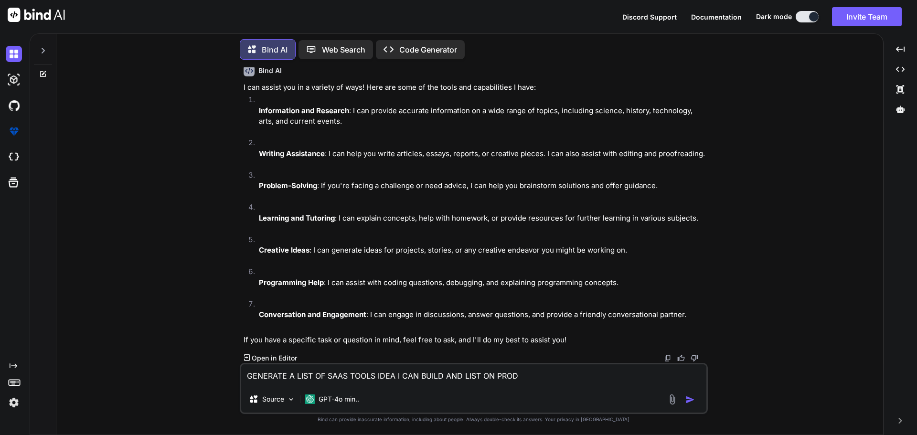
type textarea "GENERATE A LIST OF SAAS TOOLS IDEA I CAN BUILD AND LIST ON PRODU"
type textarea "x"
type textarea "GENERATE A LIST OF SAAS TOOLS IDEA I CAN BUILD AND LIST ON PRODUC"
type textarea "x"
type textarea "GENERATE A LIST OF SAAS TOOLS IDEA I CAN BUILD AND LIST ON PRODUCT"
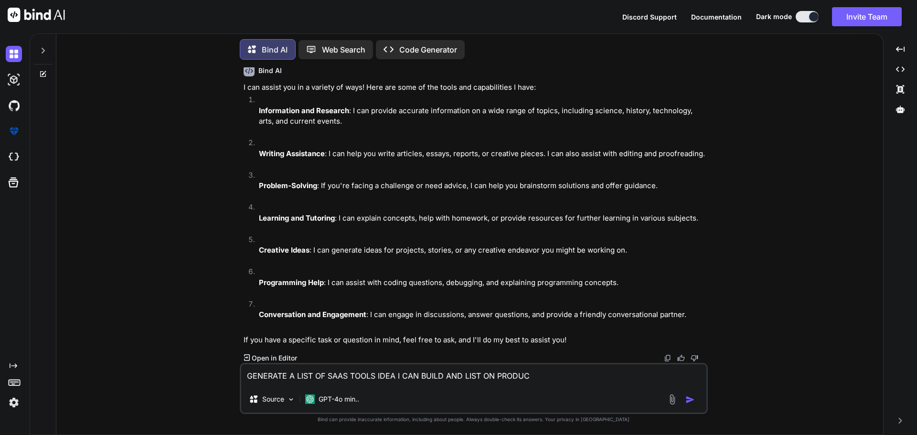
type textarea "x"
type textarea "GENERATE A LIST OF SAAS TOOLS IDEA I CAN BUILD AND LIST ON PRODUCTH"
type textarea "x"
type textarea "GENERATE A LIST OF SAAS TOOLS IDEA I CAN BUILD AND LIST ON PRODUCTHU"
type textarea "x"
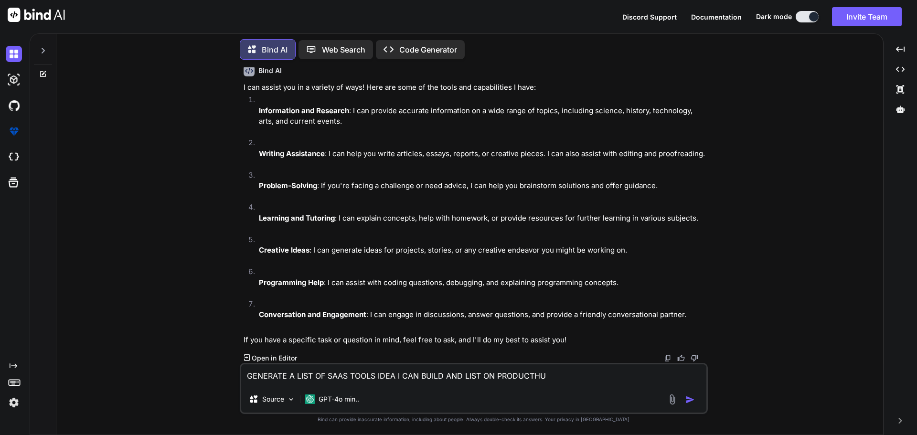
type textarea "GENERATE A LIST OF SAAS TOOLS IDEA I CAN BUILD AND LIST ON PRODUCTHUN"
type textarea "x"
type textarea "GENERATE A LIST OF SAAS TOOLS IDEA I CAN BUILD AND LIST ON PRODUCTHUNT"
type textarea "x"
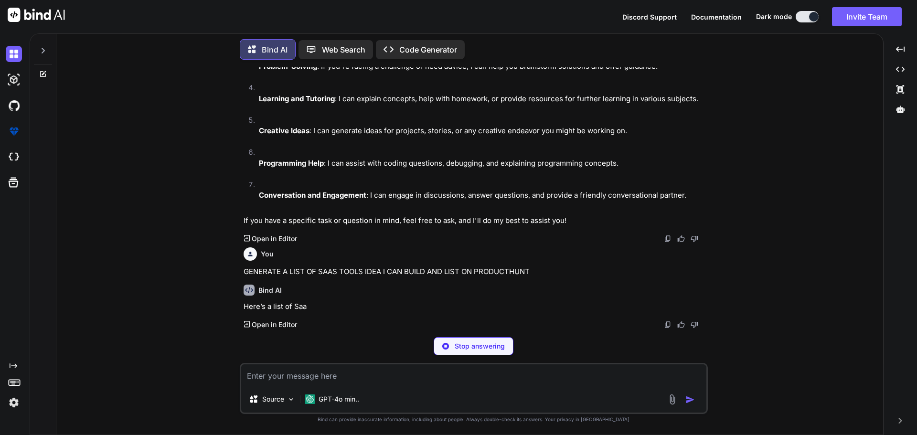
scroll to position [191, 0]
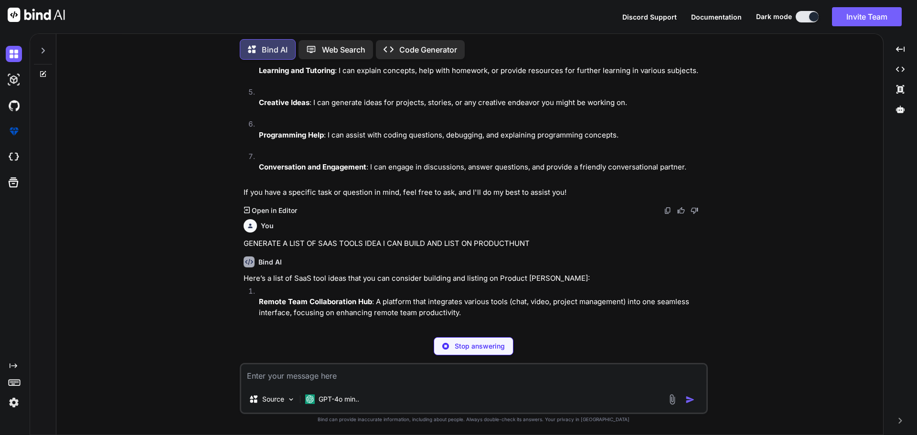
type textarea "x"
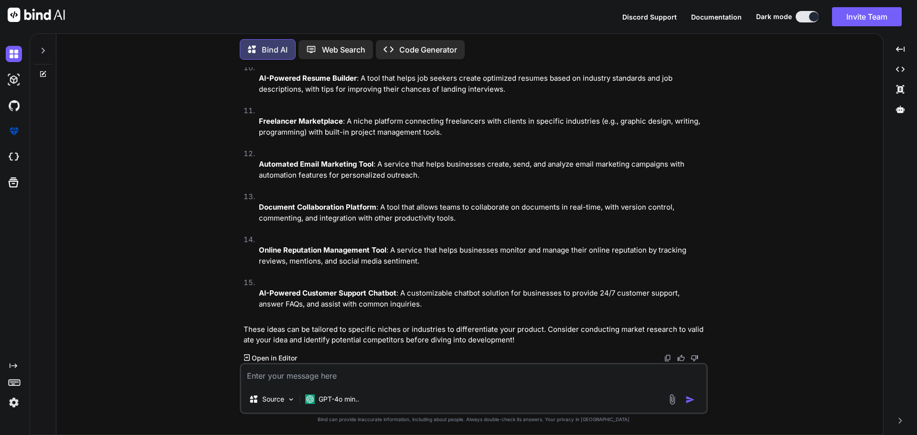
scroll to position [854, 0]
type textarea "B"
type textarea "x"
type textarea "BA"
type textarea "x"
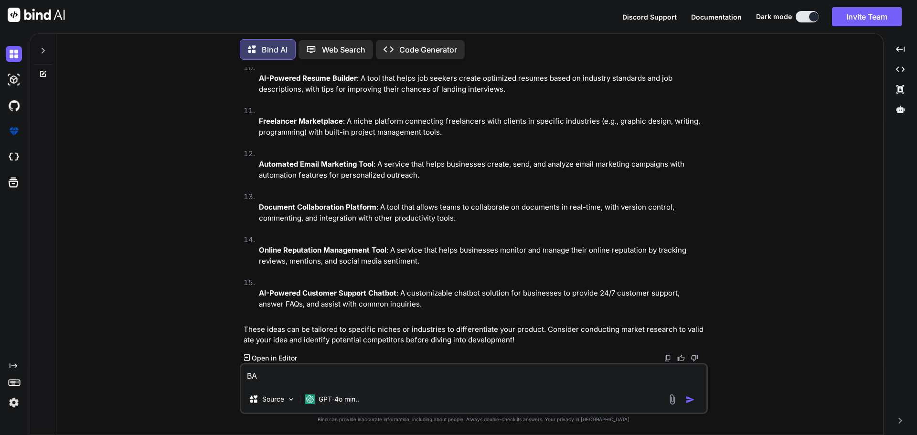
type textarea "BAS"
type textarea "x"
type textarea "BASD"
type textarea "x"
type textarea "BAS"
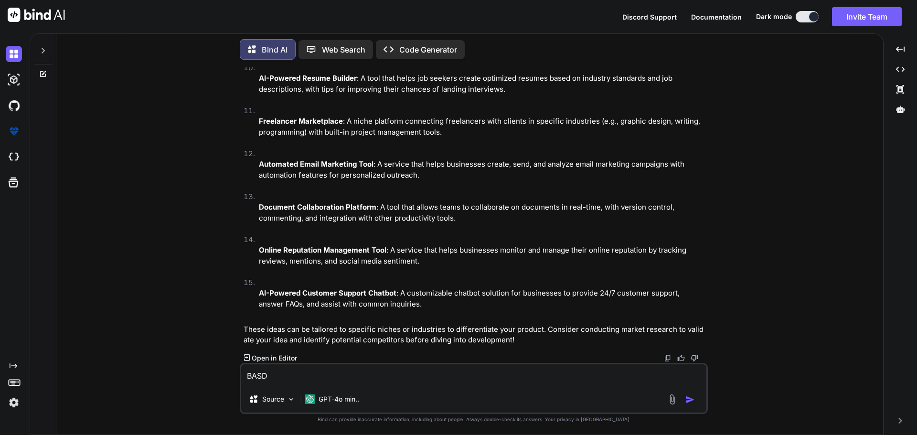
type textarea "x"
type textarea "BASE"
type textarea "x"
type textarea "BASED"
type textarea "x"
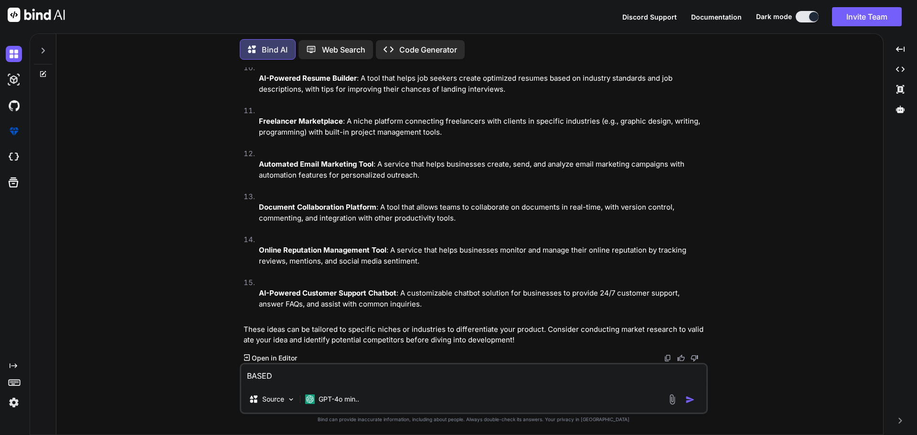
type textarea "BASED"
type textarea "x"
type textarea "BASED U"
type textarea "x"
type textarea "BASED UP"
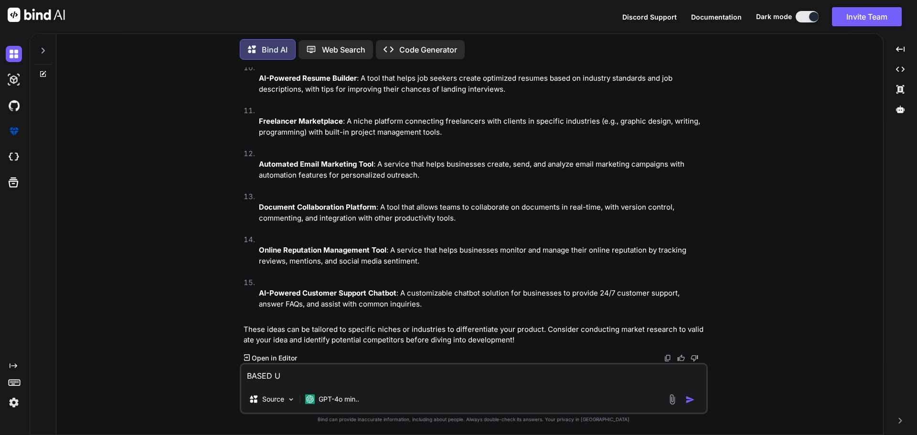
type textarea "x"
type textarea "BASED UPO"
type textarea "x"
type textarea "BASED UPON"
type textarea "x"
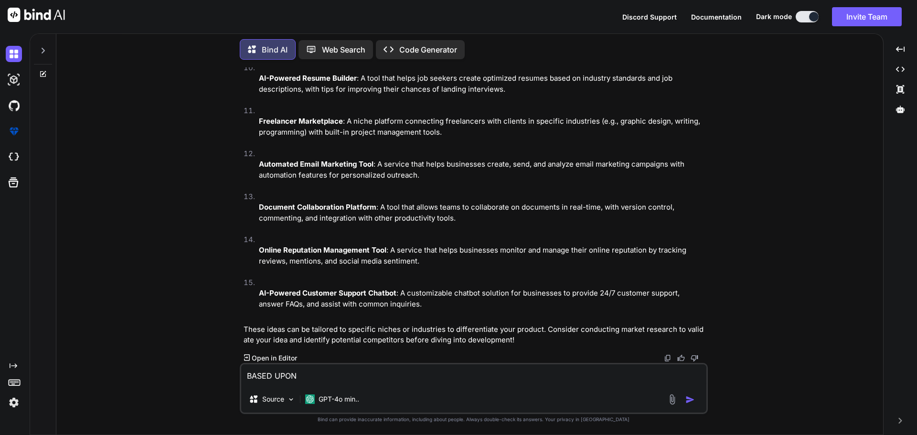
type textarea "BASED UPON"
type textarea "x"
type textarea "BASED UPON H"
type textarea "x"
type textarea "BASED UPON HI"
